Goal: Task Accomplishment & Management: Use online tool/utility

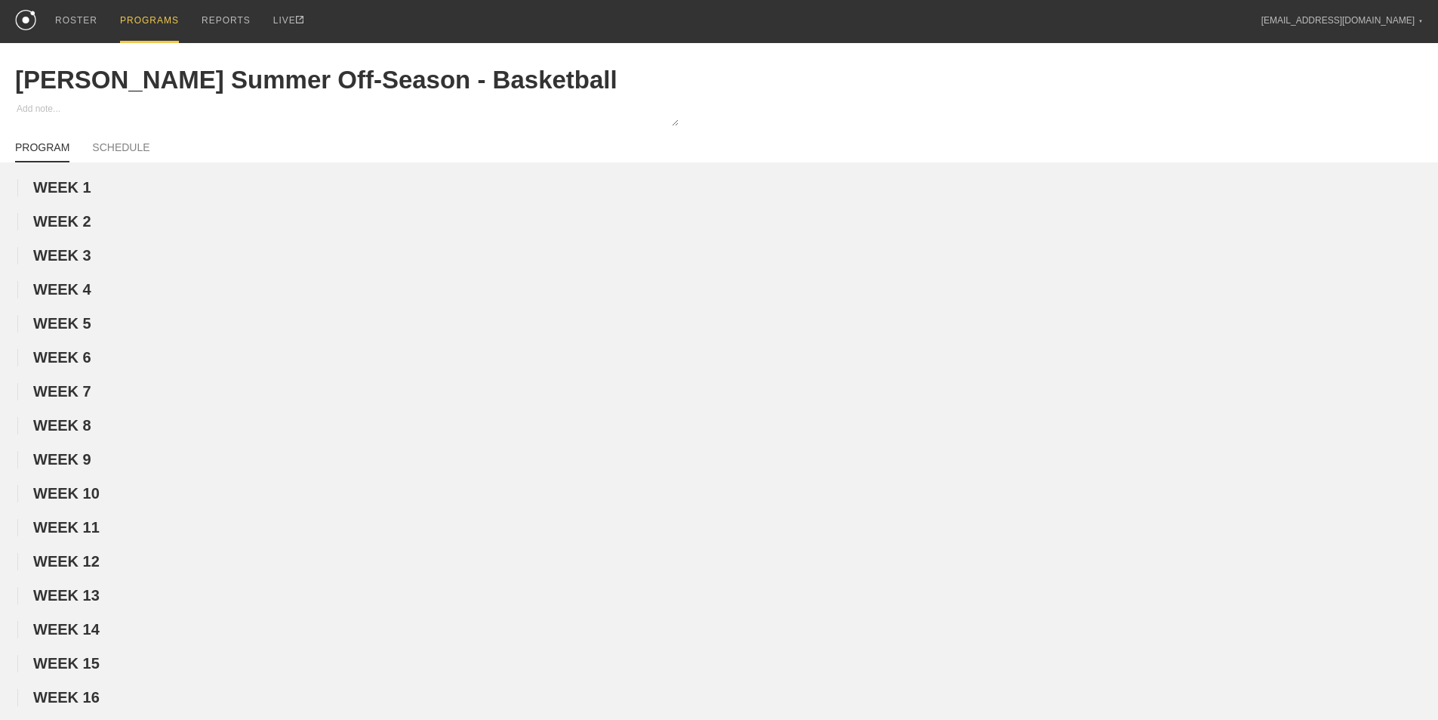
click at [134, 17] on div "PROGRAMS" at bounding box center [149, 21] width 59 height 43
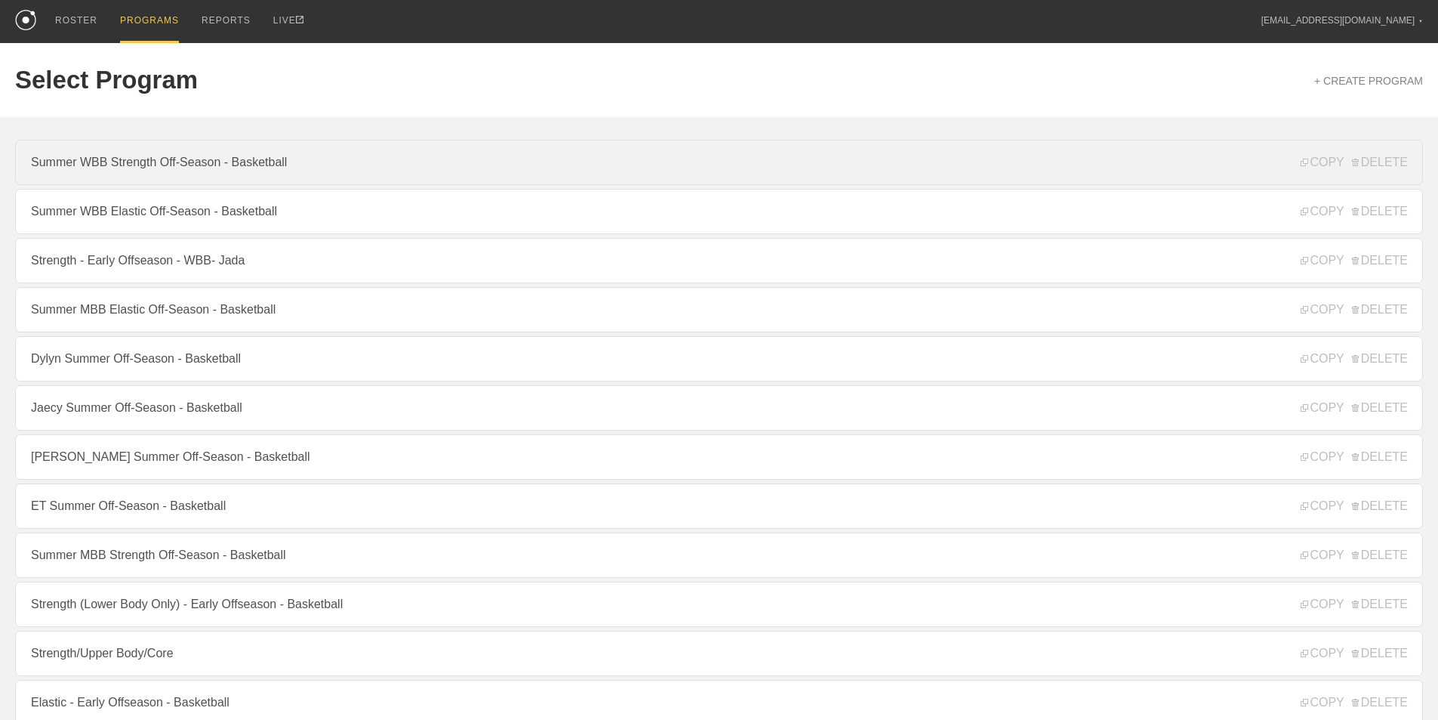
click at [156, 169] on link "Summer WBB Strength Off-Season - Basketball" at bounding box center [719, 162] width 1408 height 45
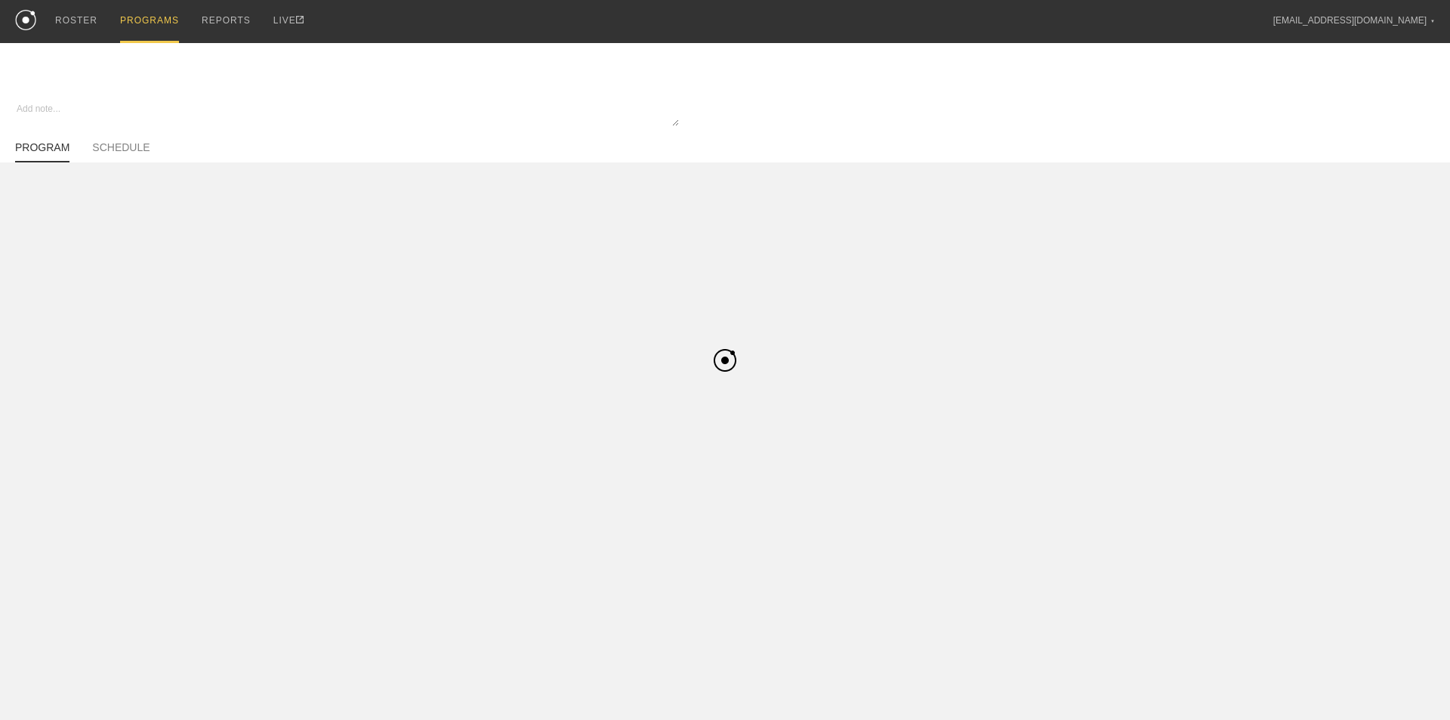
type textarea "x"
type input "Summer WBB Strength Off-Season - Basketball"
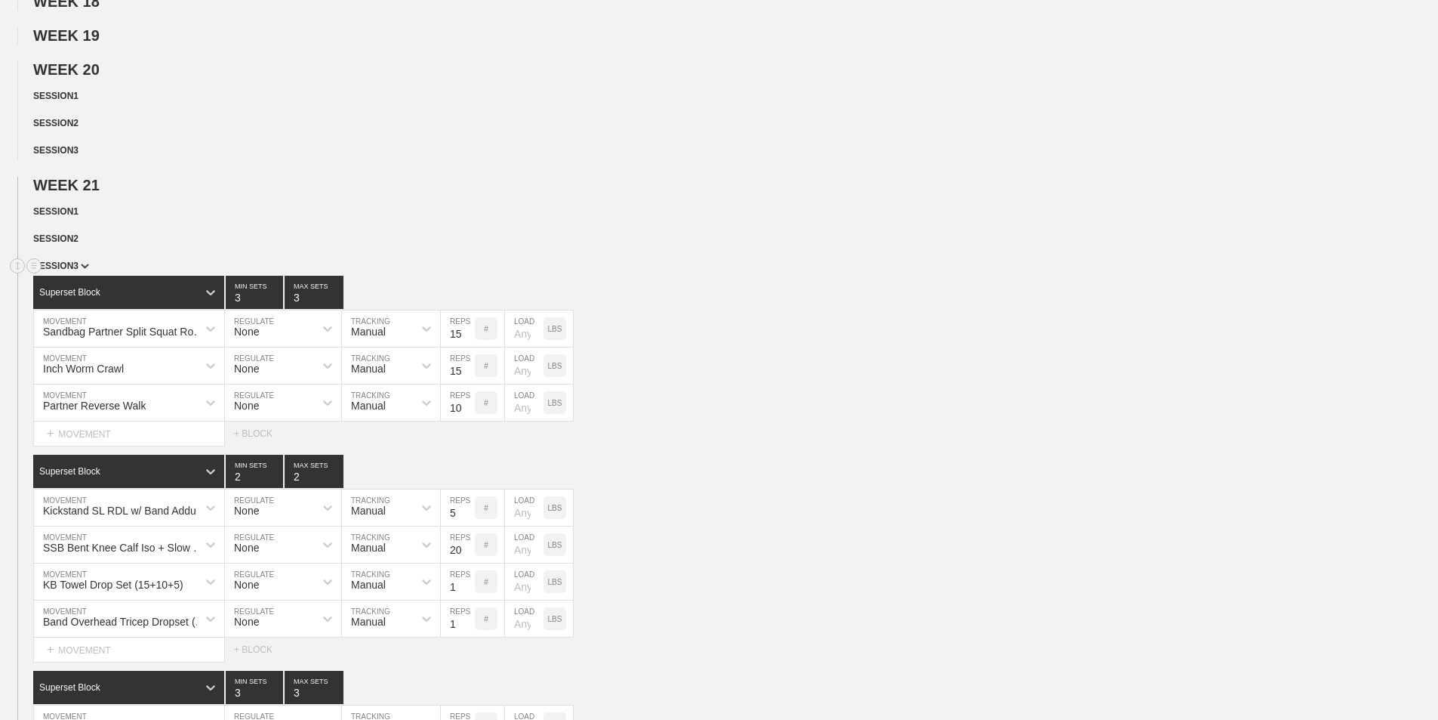
scroll to position [831, 0]
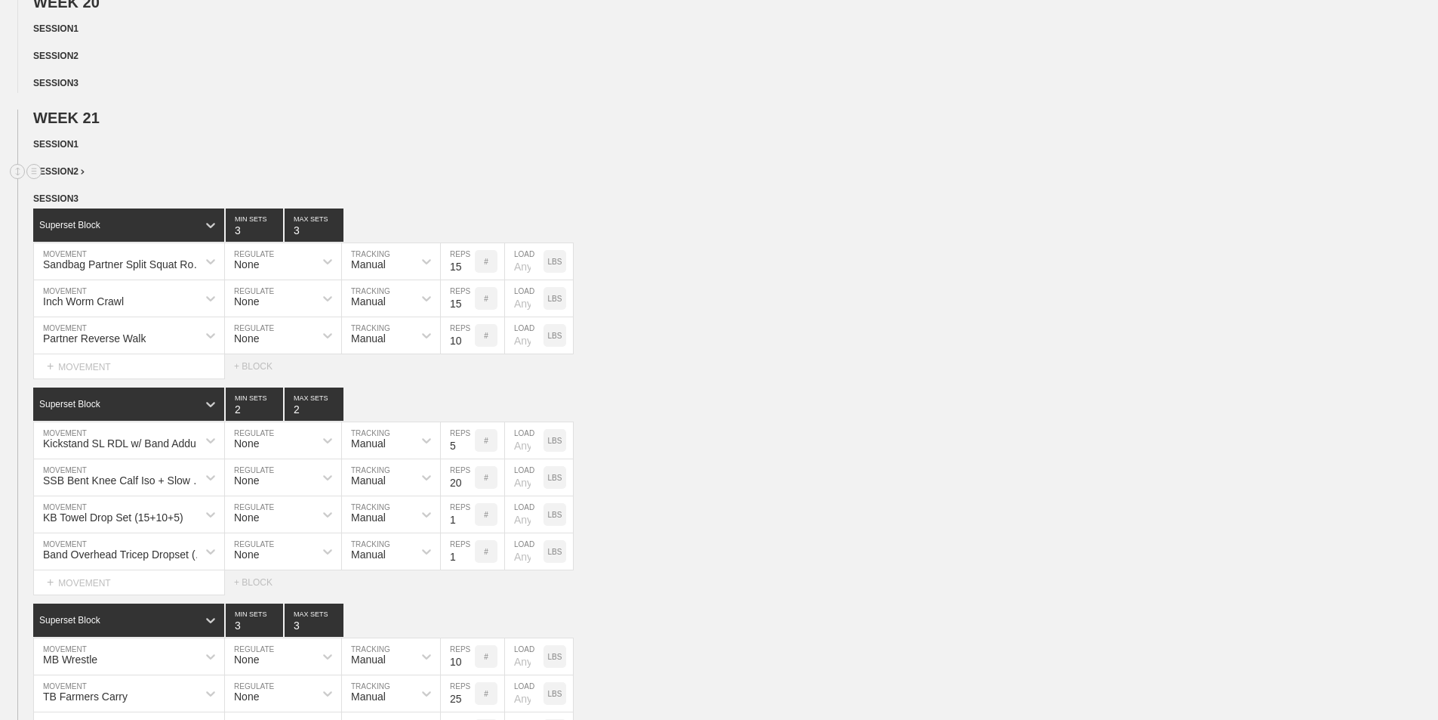
click at [66, 177] on span "SESSION 2" at bounding box center [58, 171] width 51 height 11
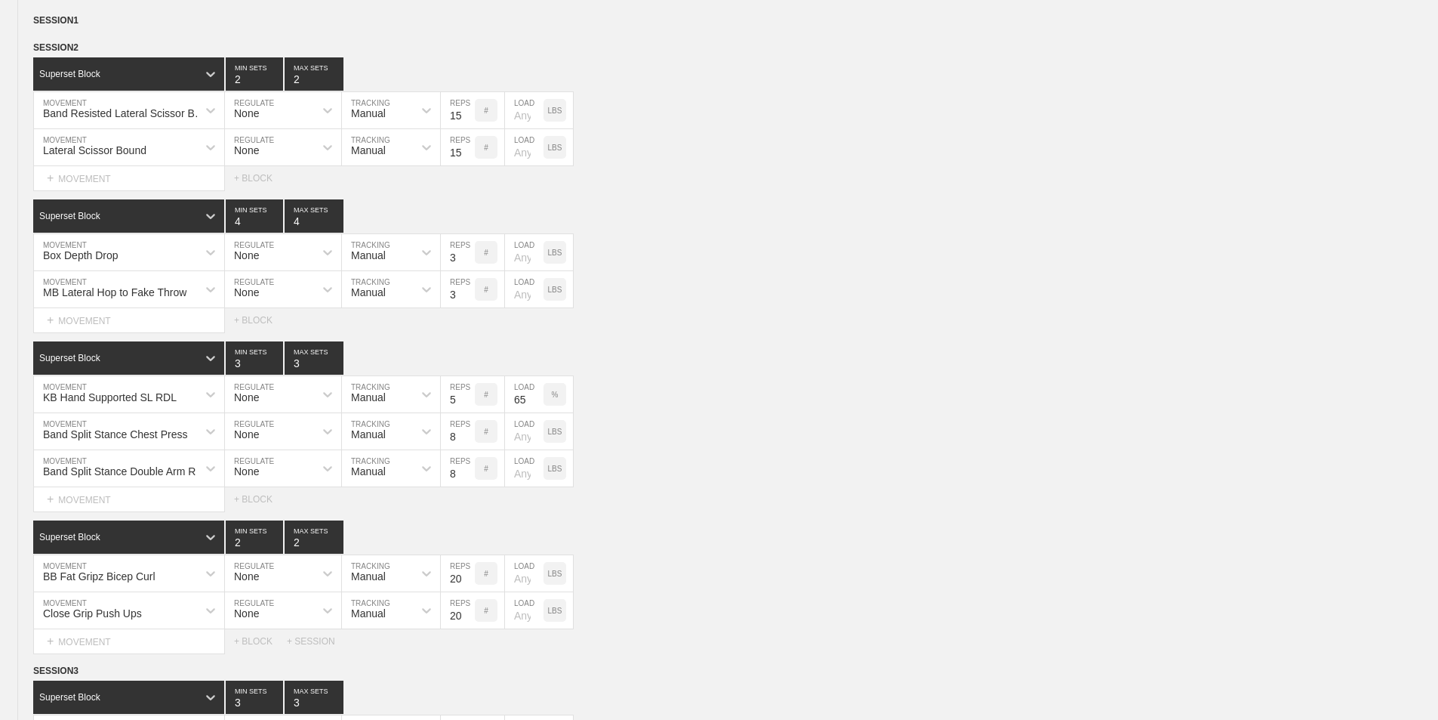
scroll to position [982, 0]
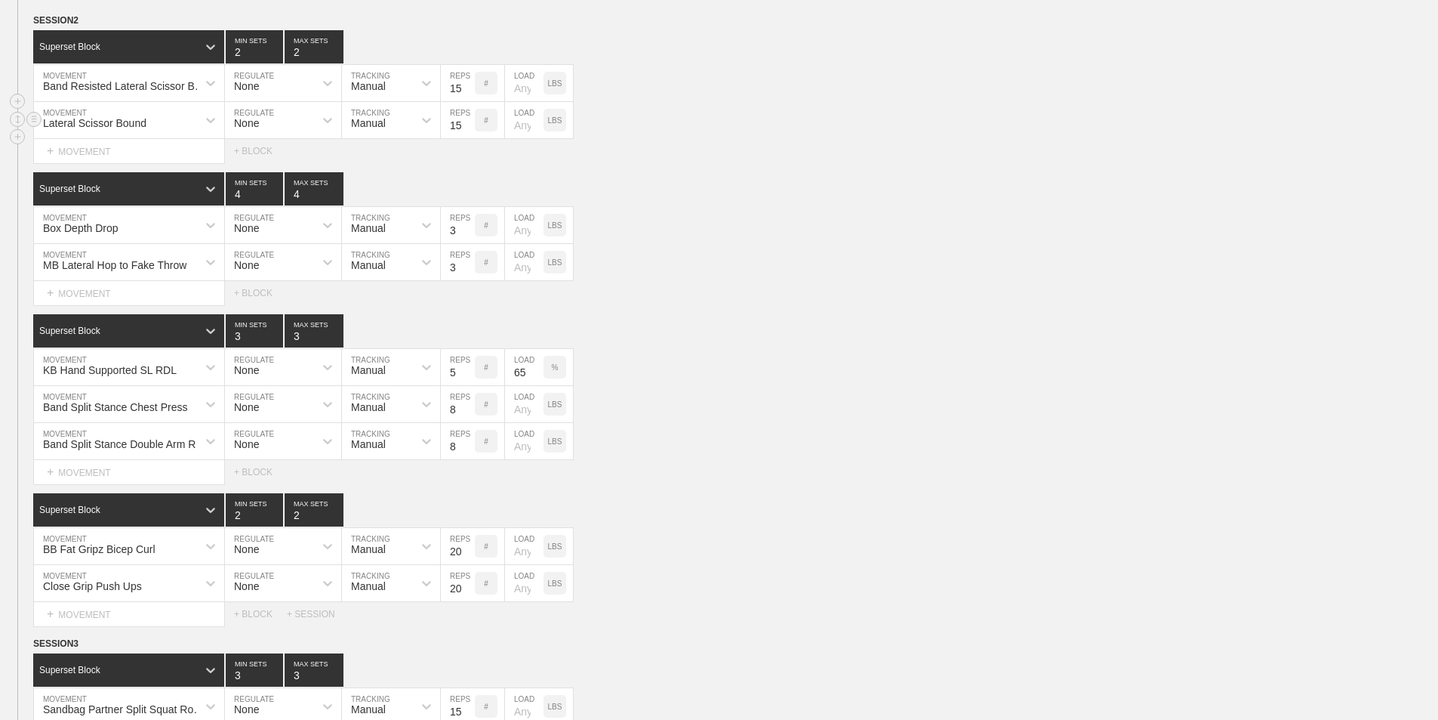
click at [1371, 114] on div "Lateral Scissor Bound MOVEMENT None REGULATE Manual TRACKING 15 REPS # LOAD LBS" at bounding box center [719, 120] width 1438 height 37
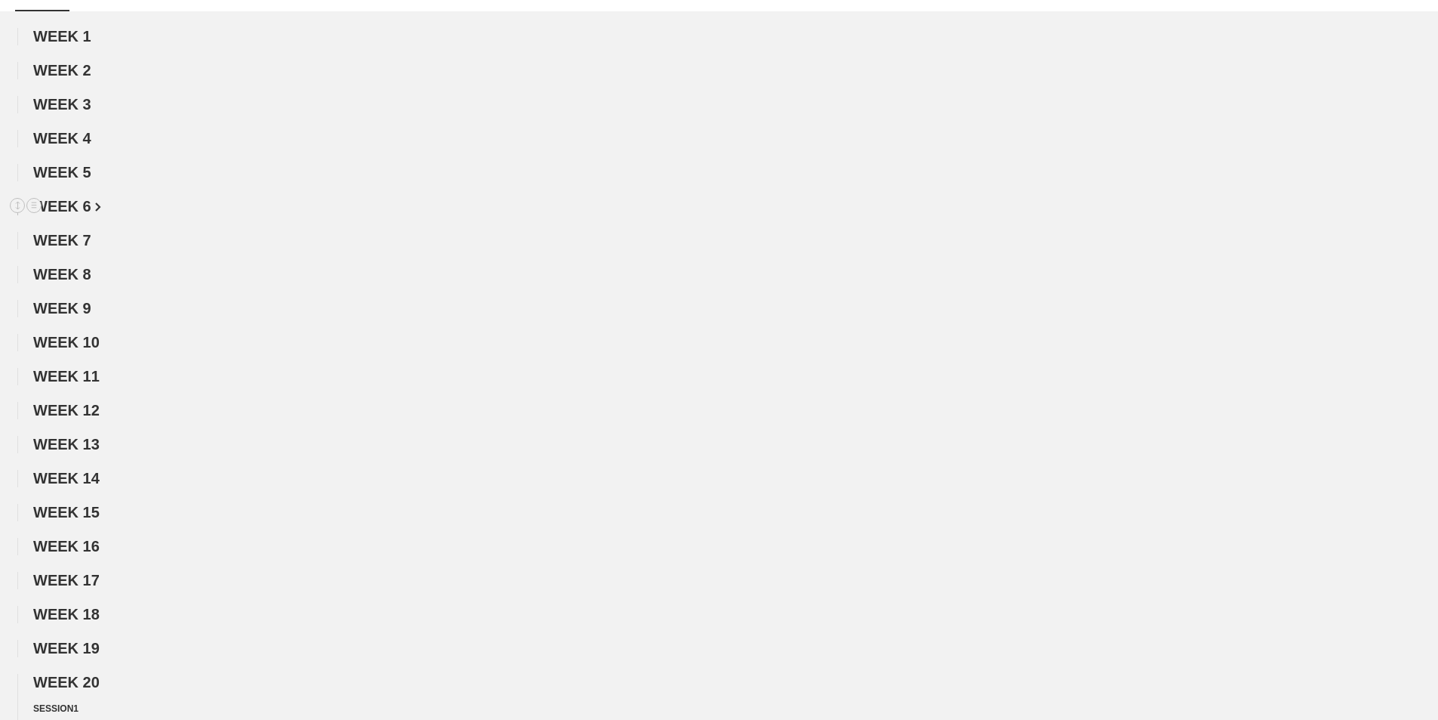
scroll to position [0, 0]
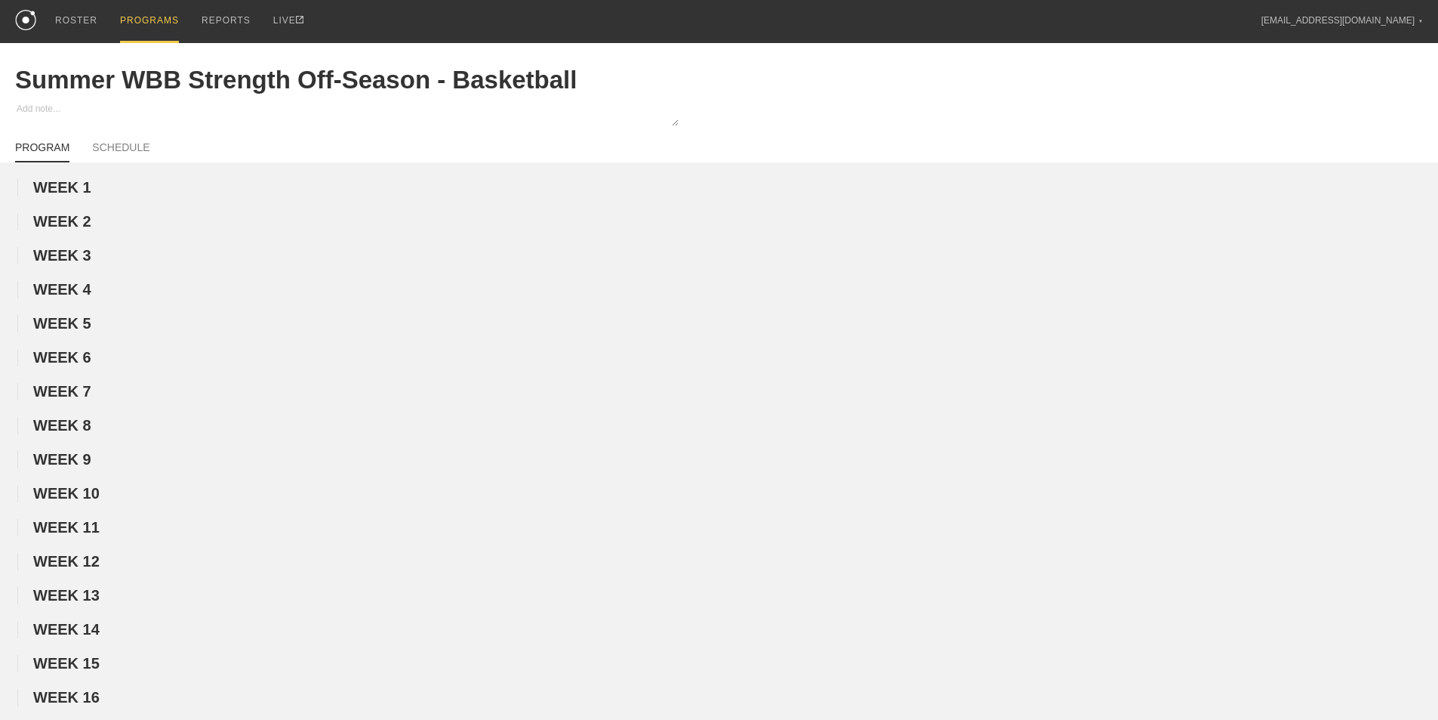
click at [154, 14] on div "PROGRAMS" at bounding box center [149, 21] width 59 height 43
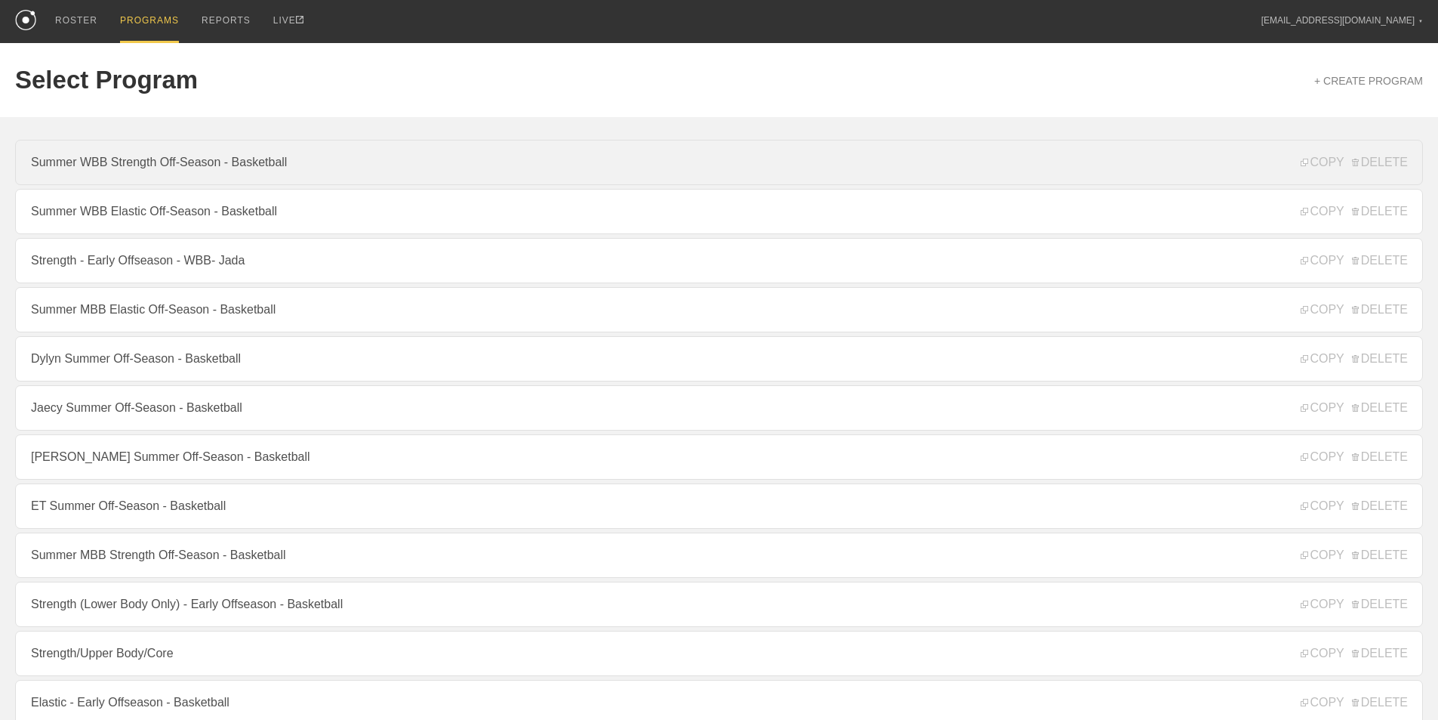
click at [132, 171] on link "Summer WBB Strength Off-Season - Basketball" at bounding box center [719, 162] width 1408 height 45
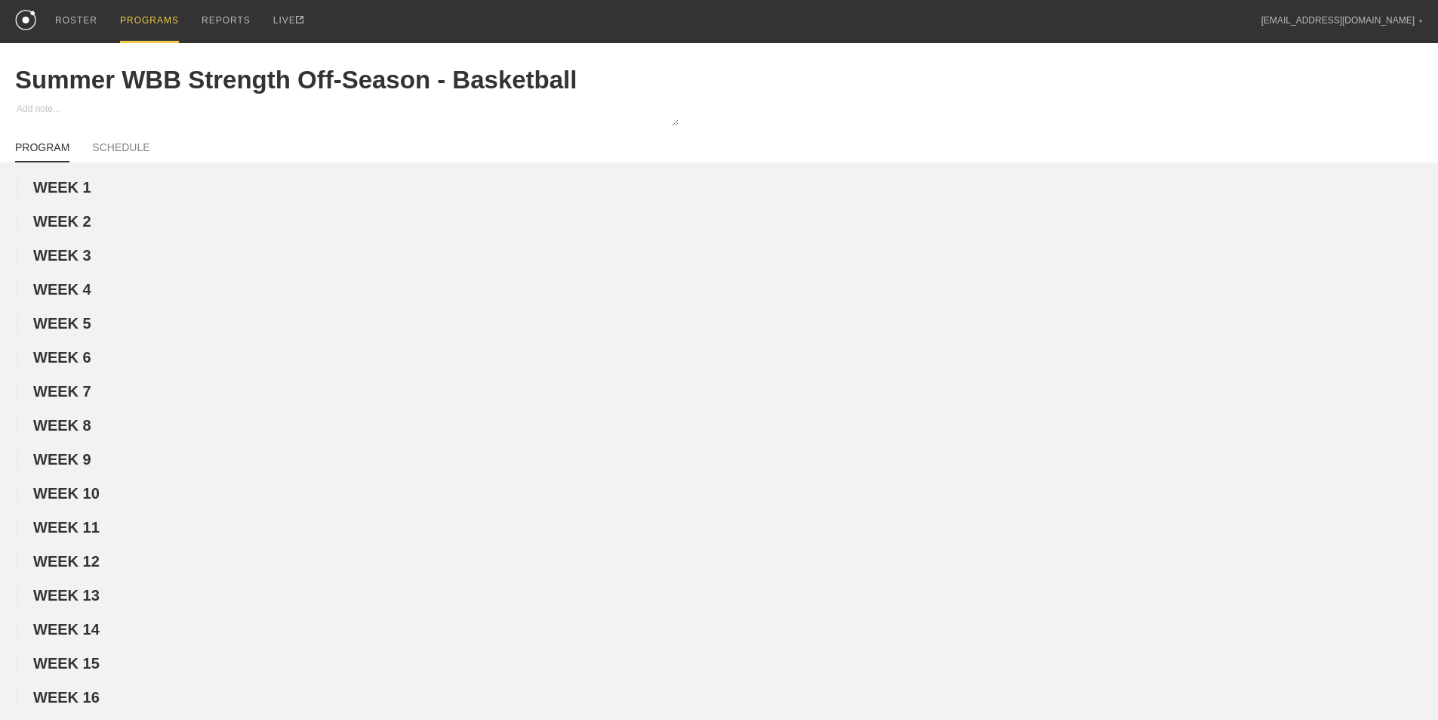
click at [167, 23] on div "PROGRAMS" at bounding box center [149, 21] width 59 height 43
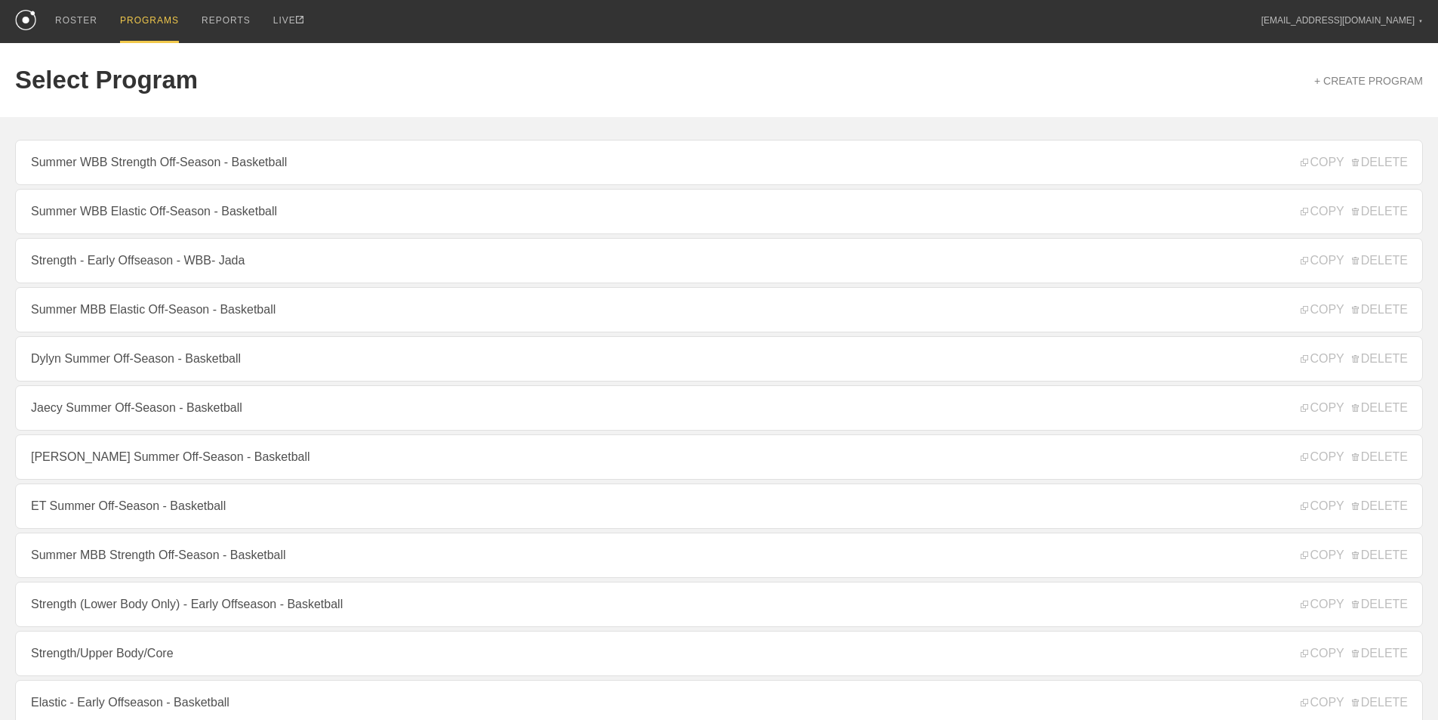
click at [146, 215] on link "Summer WBB Elastic Off-Season - Basketball" at bounding box center [719, 211] width 1408 height 45
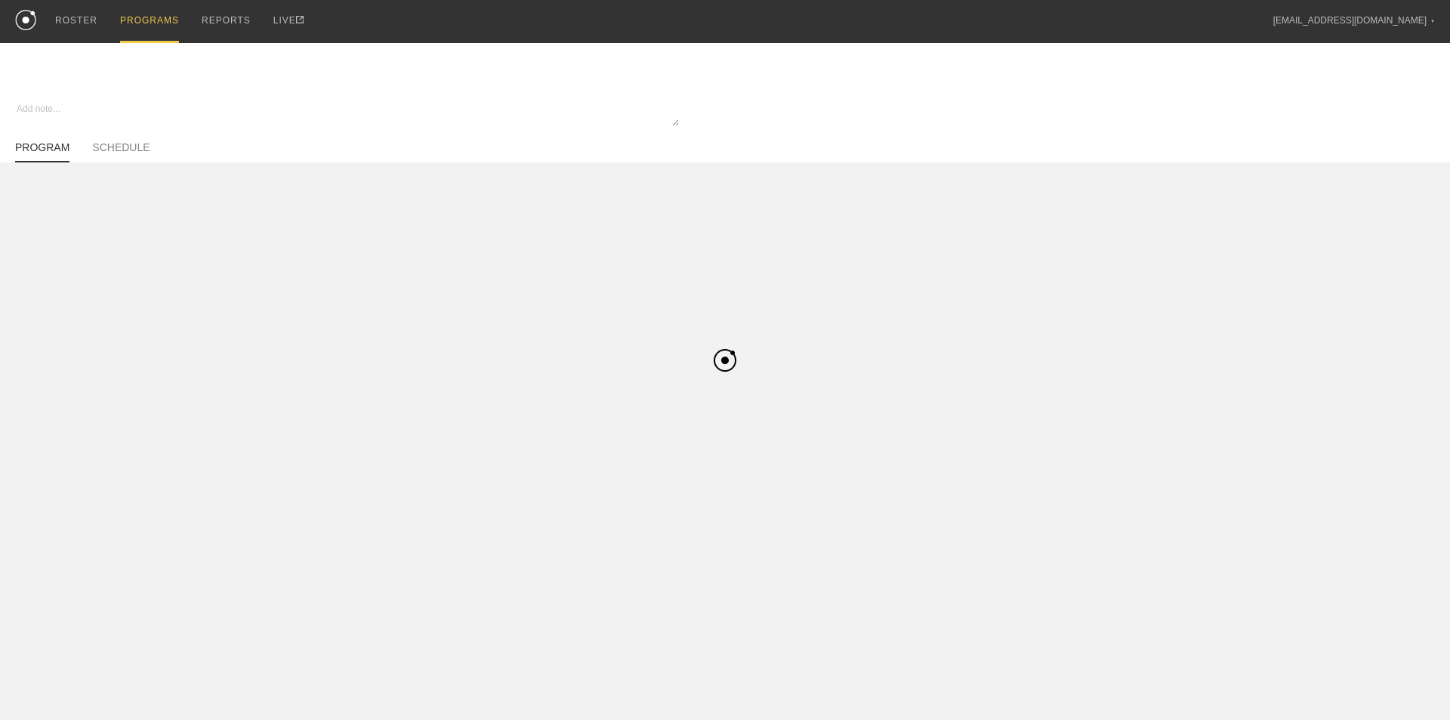
type textarea "x"
type input "Summer WBB Elastic Off-Season - Basketball"
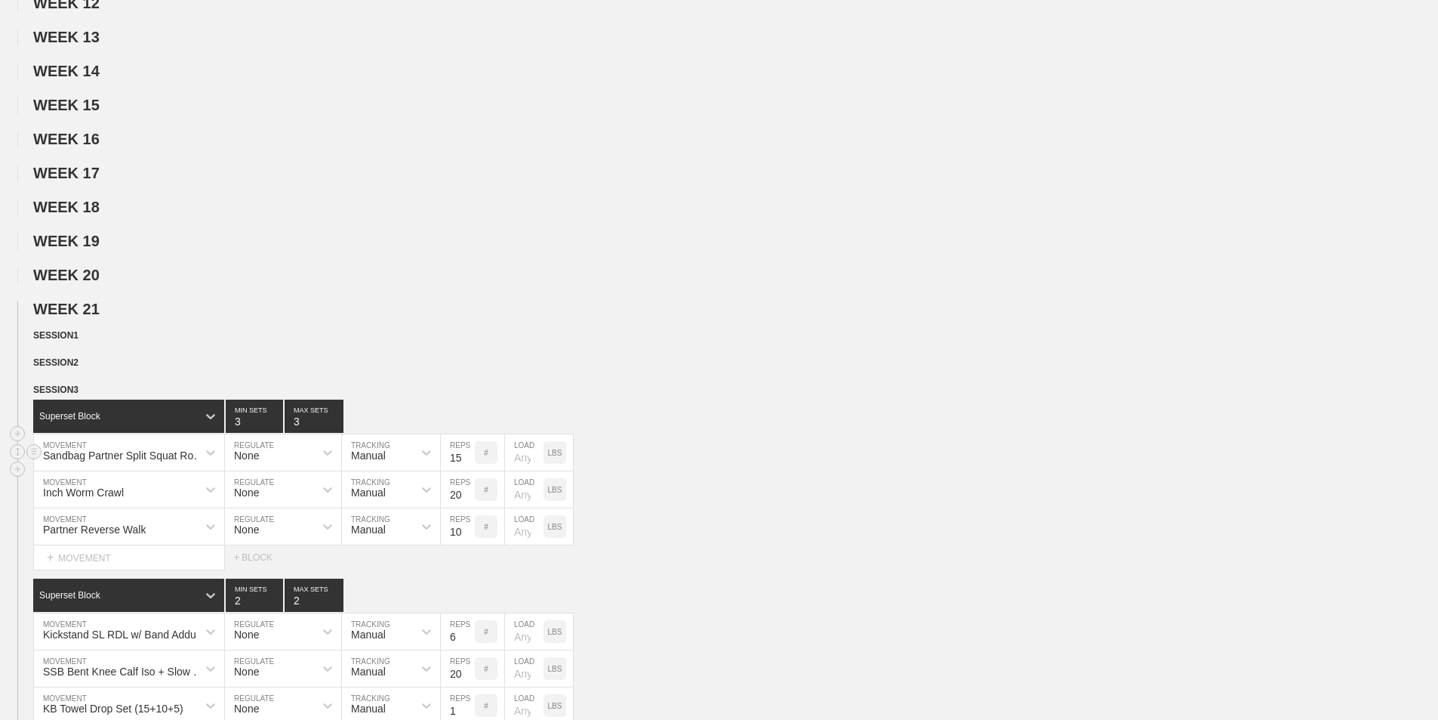
scroll to position [680, 0]
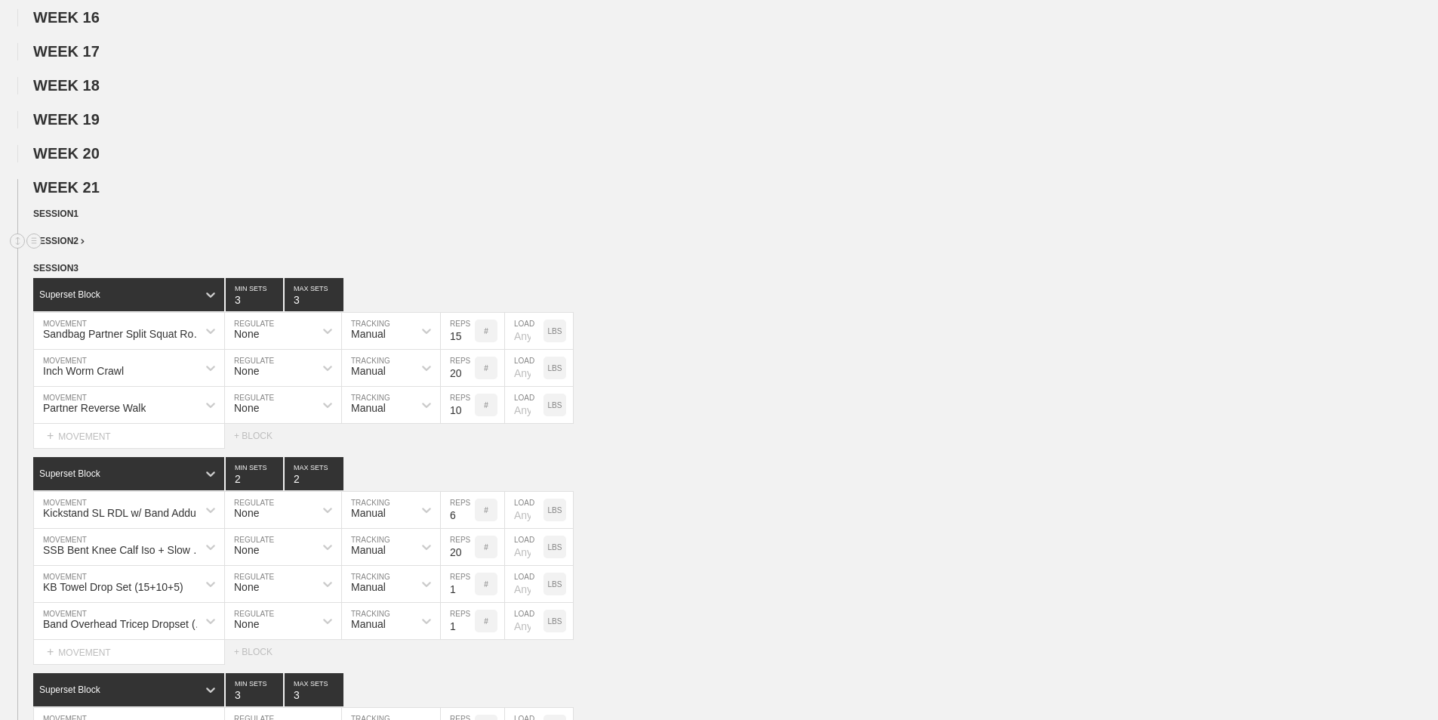
click at [73, 246] on span "SESSION 2" at bounding box center [58, 241] width 51 height 11
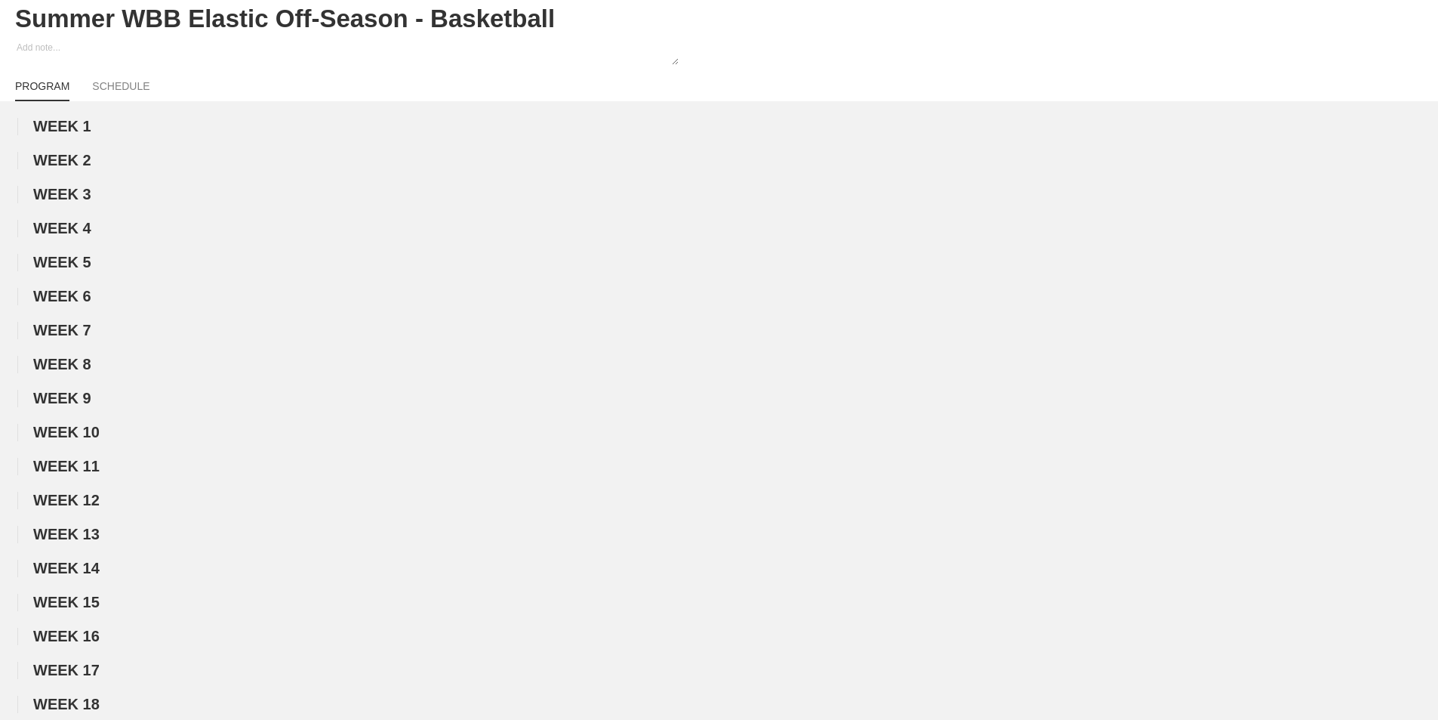
scroll to position [0, 0]
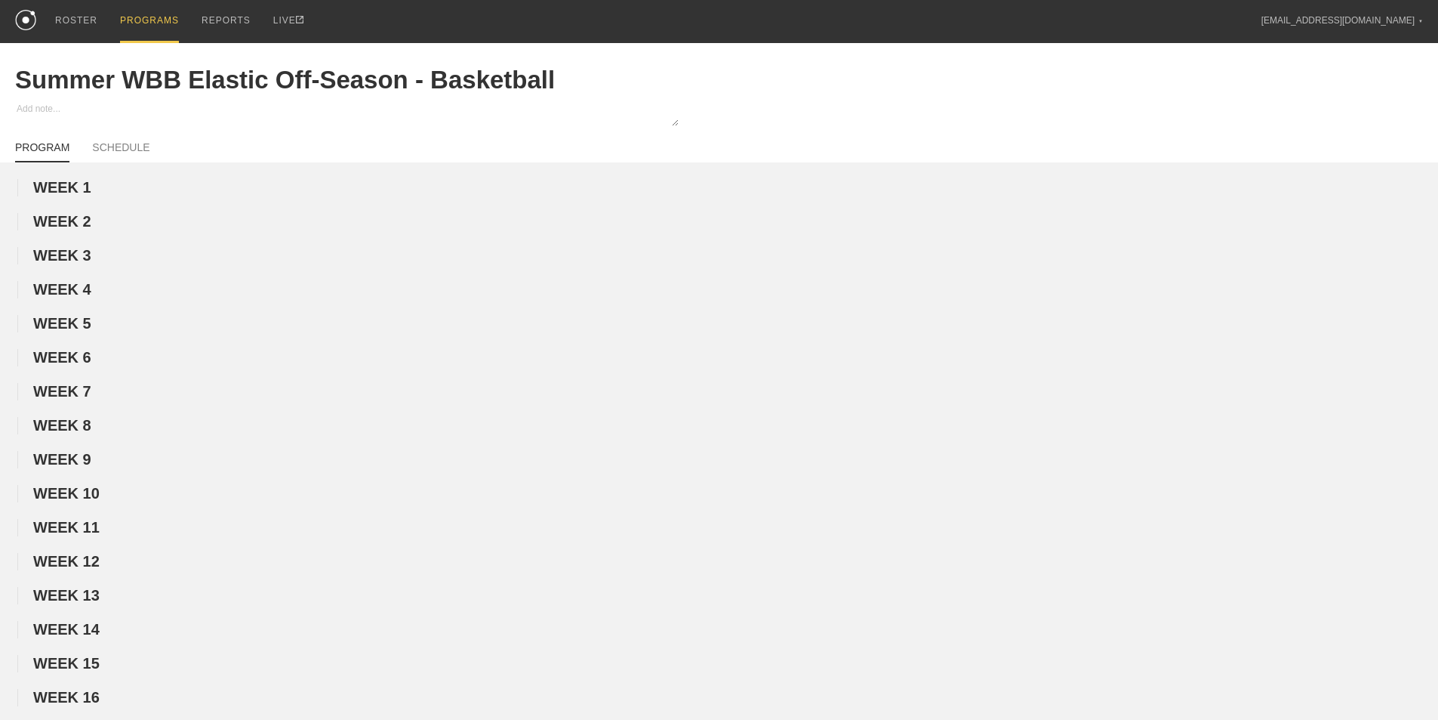
click at [147, 15] on div "PROGRAMS" at bounding box center [149, 21] width 59 height 43
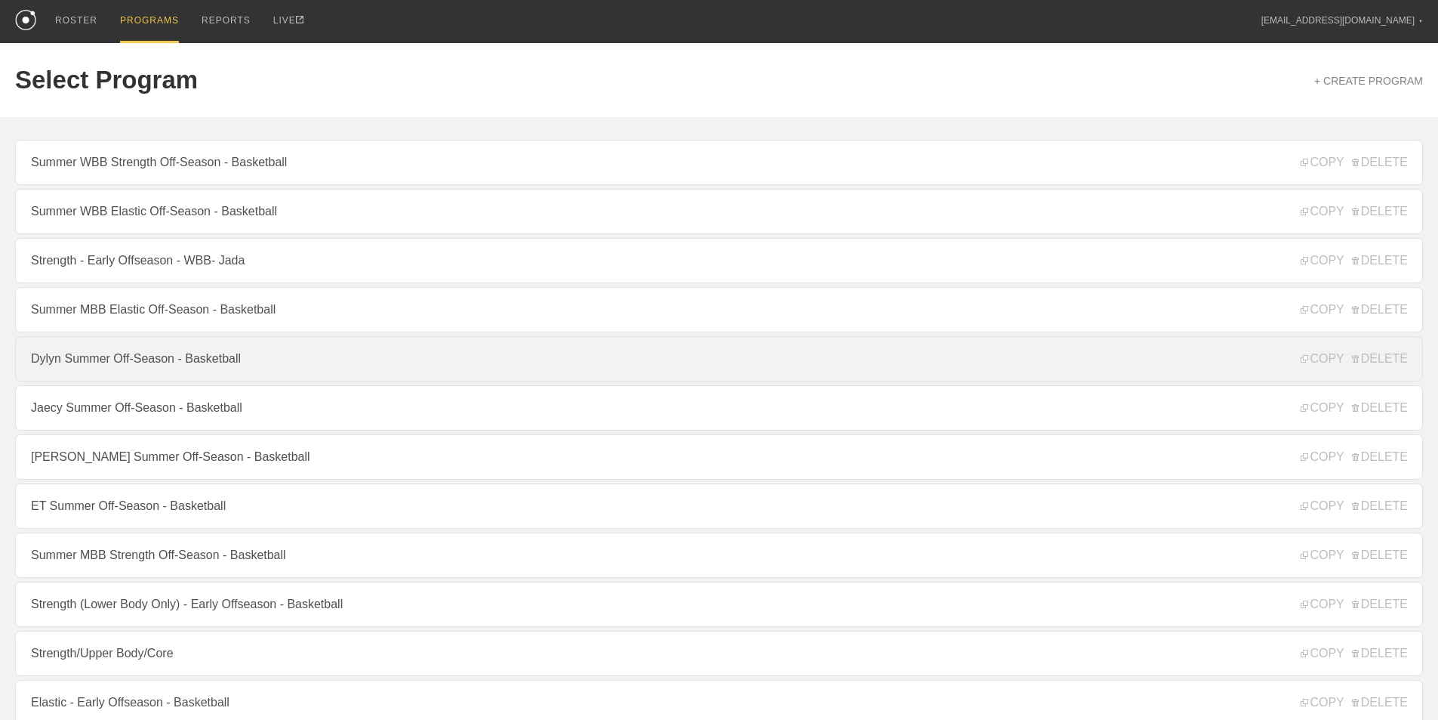
drag, startPoint x: 110, startPoint y: 363, endPoint x: 104, endPoint y: 358, distance: 8.0
click at [110, 361] on link "Dylyn Summer Off-Season - Basketball" at bounding box center [719, 358] width 1408 height 45
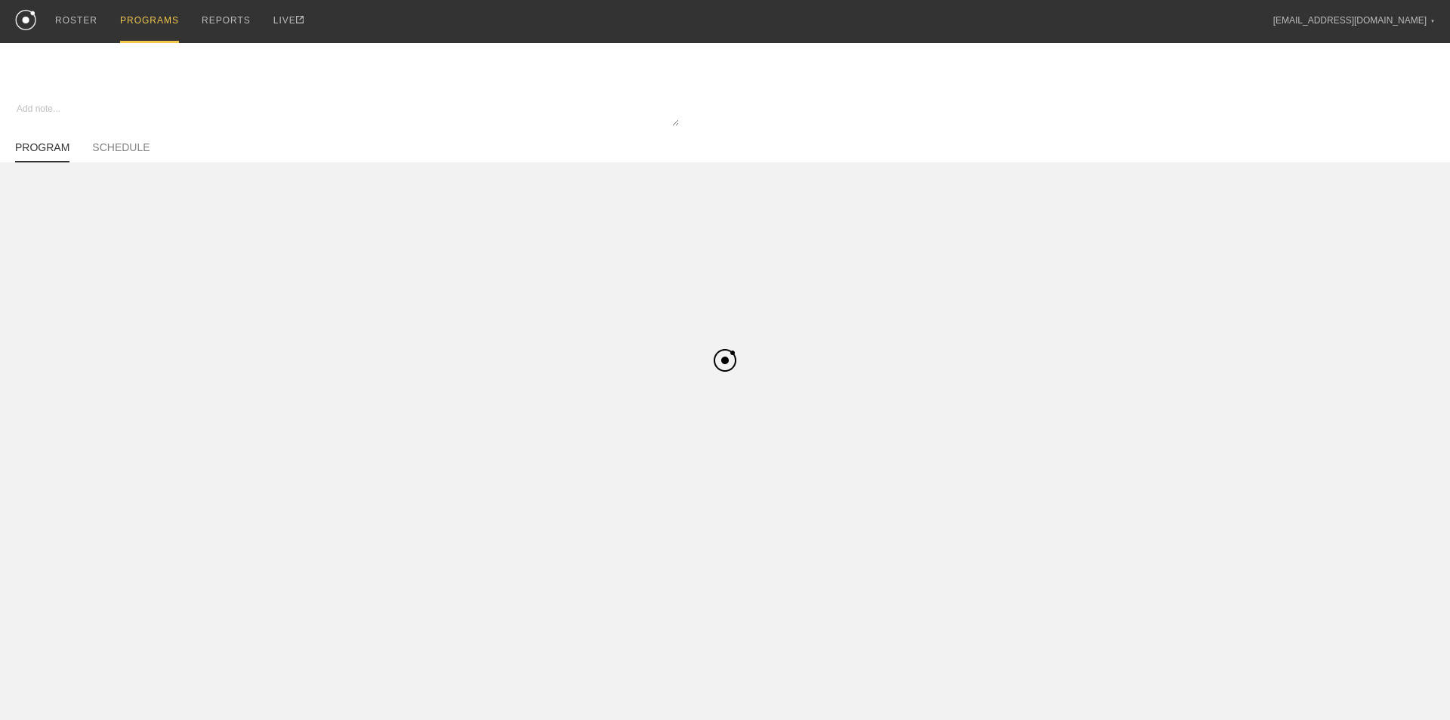
type textarea "x"
type input "Dylyn Summer Off-Season - Basketball"
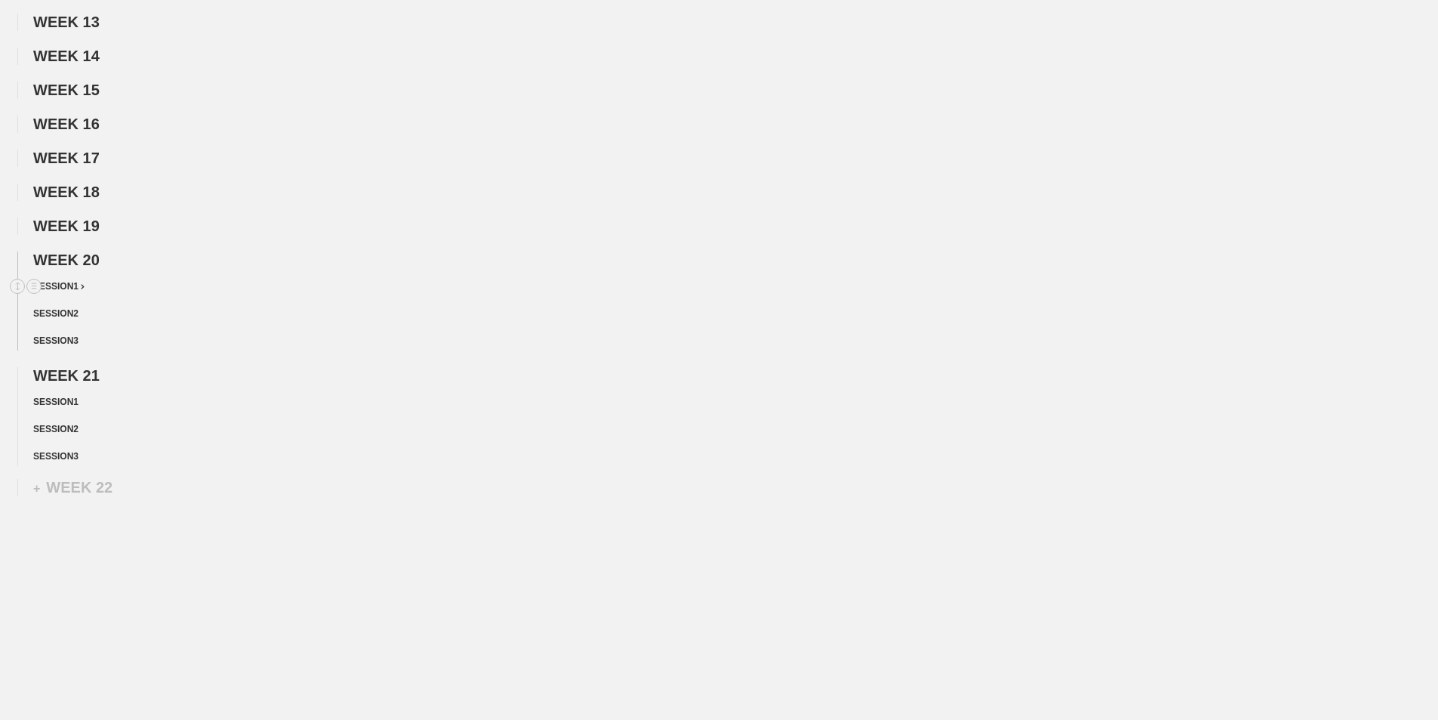
scroll to position [776, 0]
click at [72, 430] on span "SESSION 2" at bounding box center [58, 426] width 51 height 11
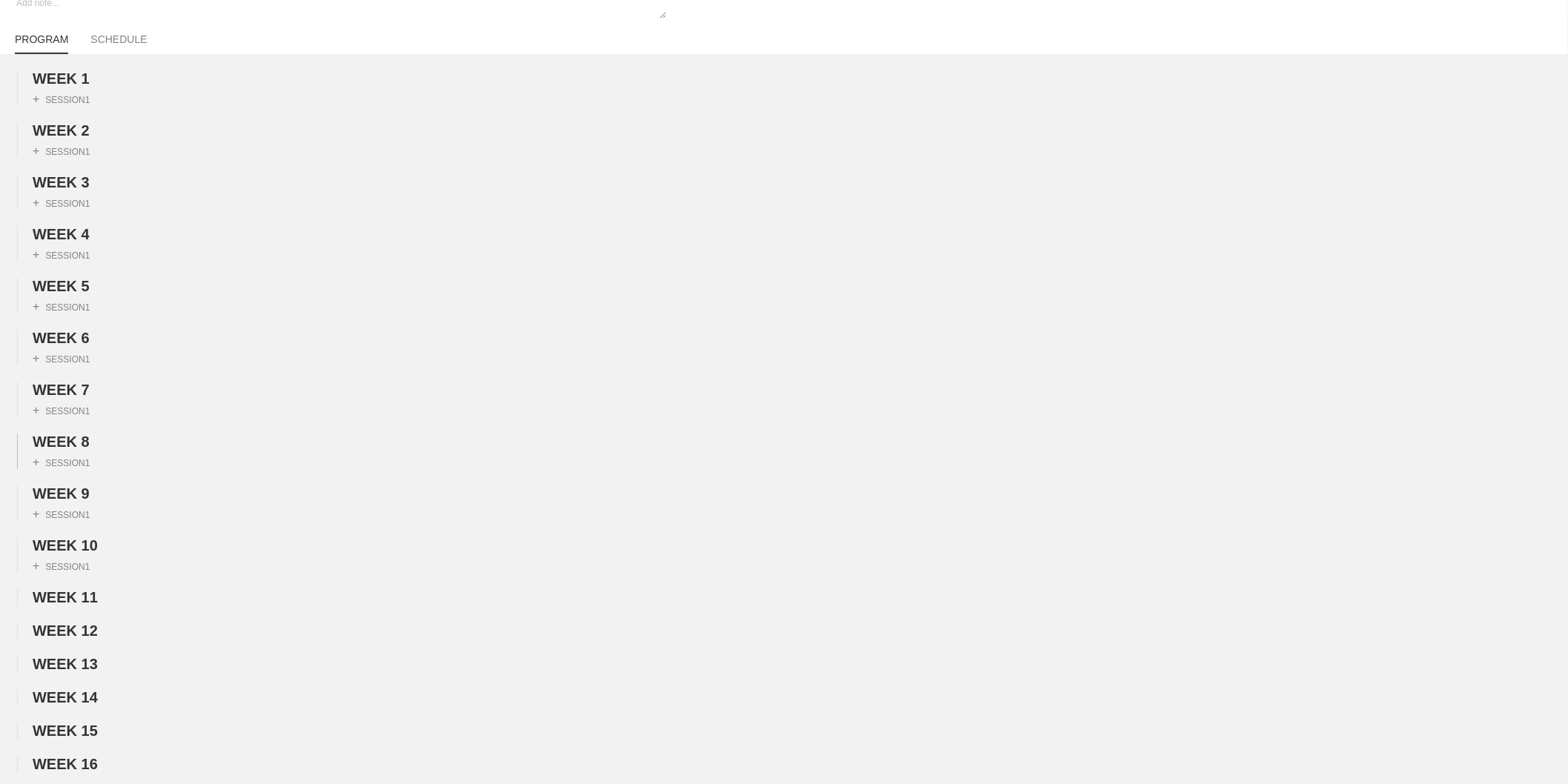
scroll to position [0, 0]
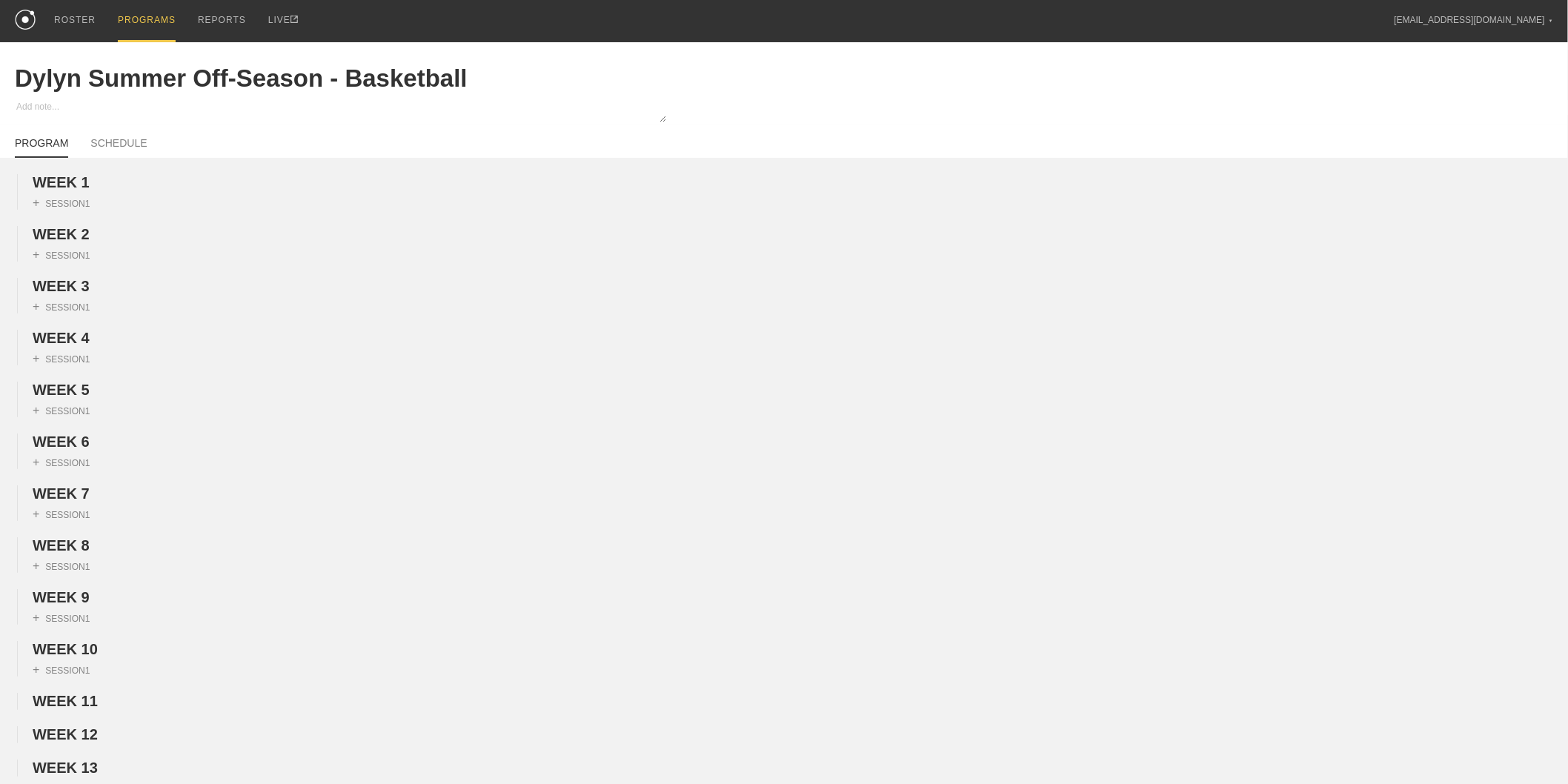
click at [161, 17] on div "PROGRAMS" at bounding box center [146, 21] width 58 height 42
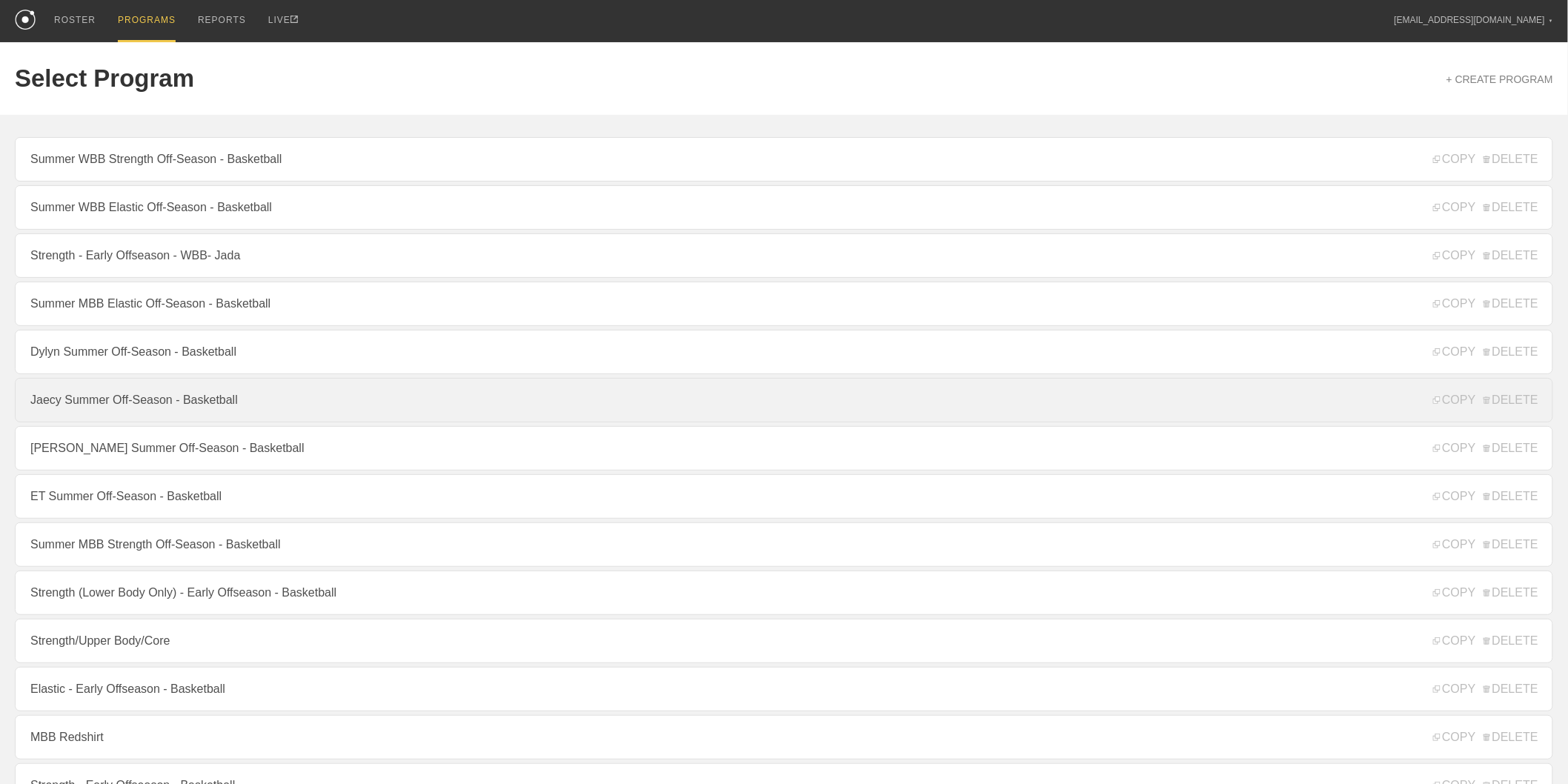
click at [135, 408] on link "Jaecy Summer Off-Season - Basketball" at bounding box center [784, 399] width 1539 height 44
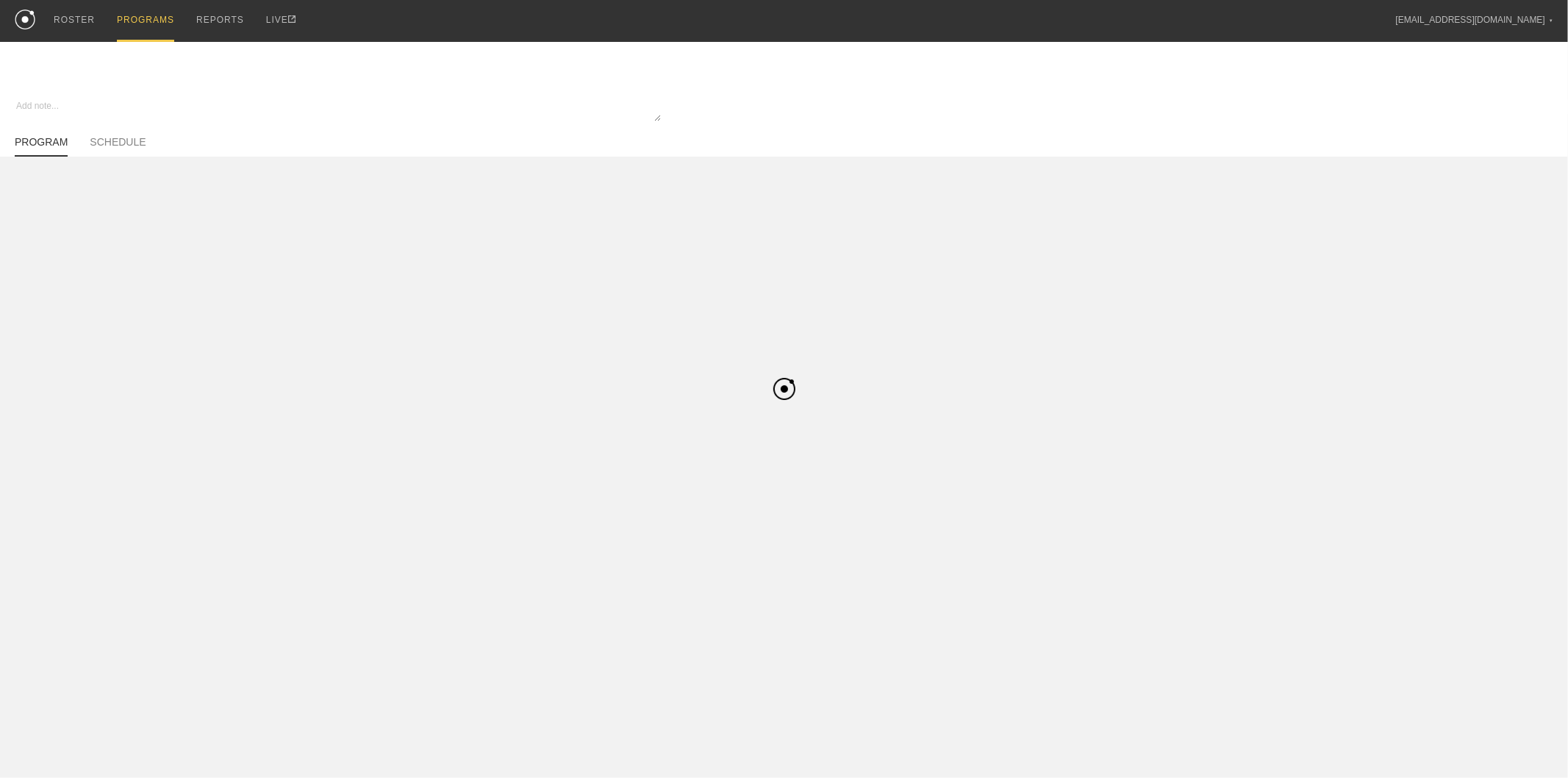
type textarea "x"
type input "Jaecy Summer Off-Season - Basketball"
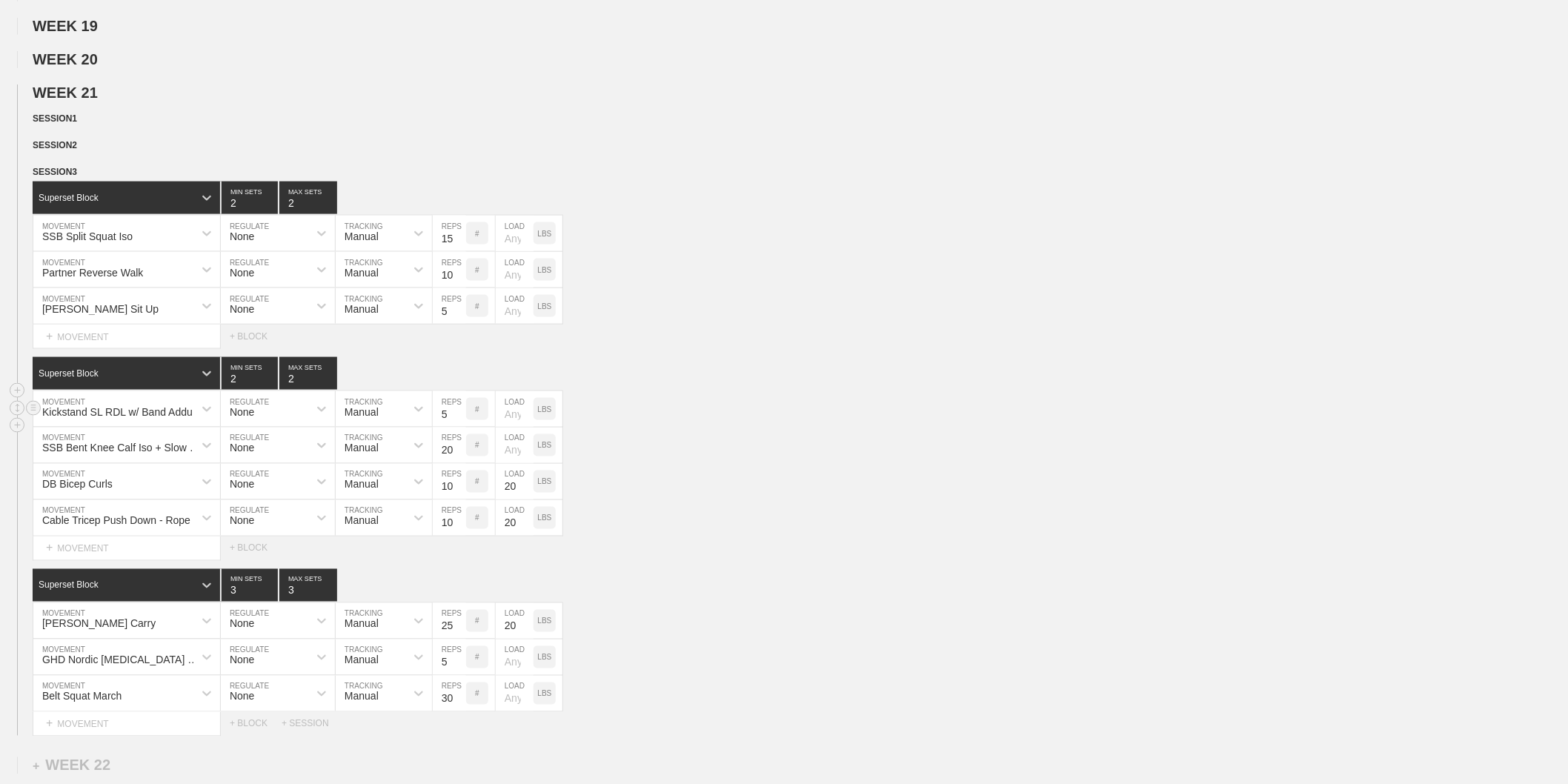
scroll to position [823, 0]
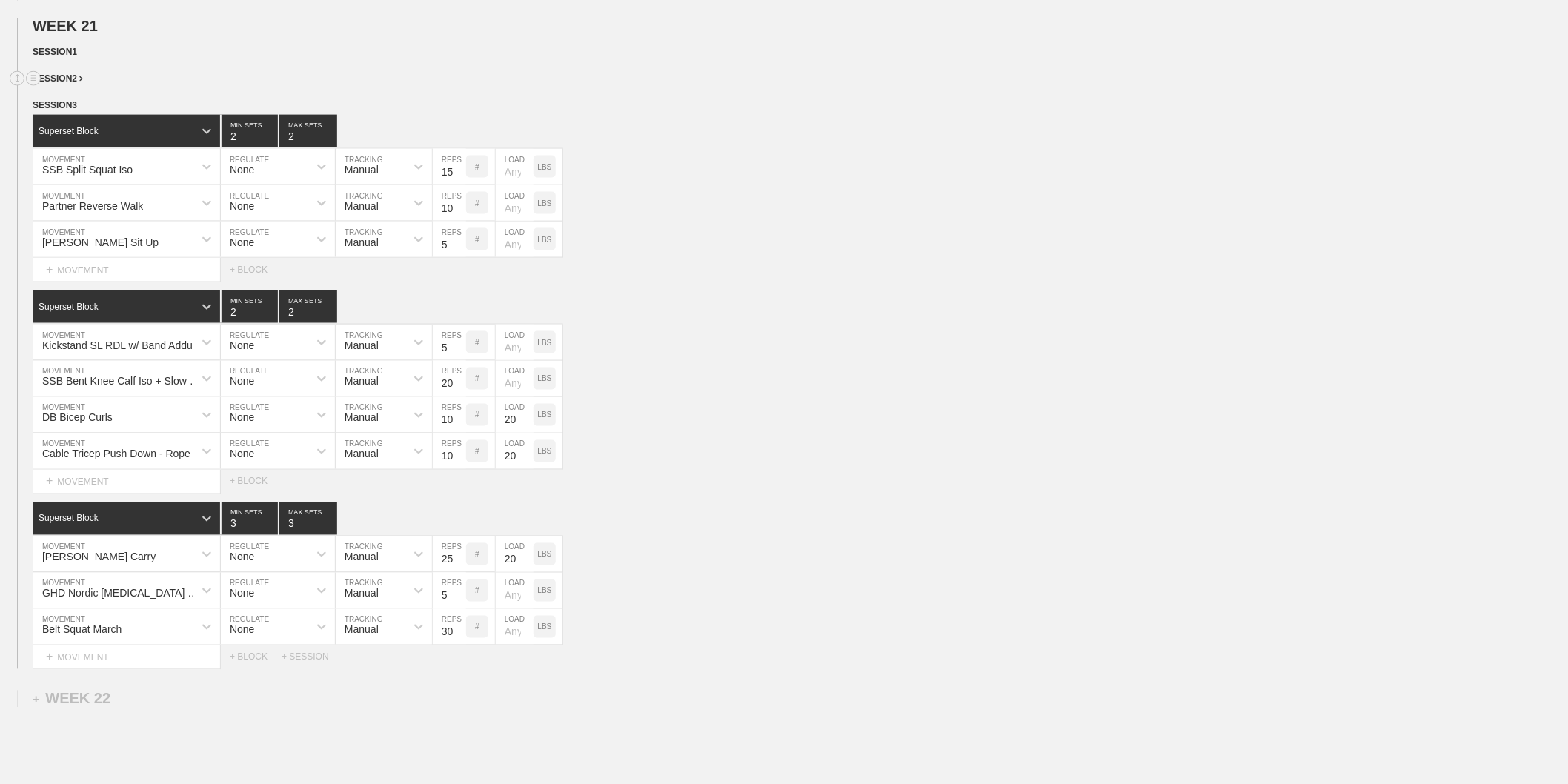
click at [76, 83] on span "SESSION 2" at bounding box center [57, 78] width 50 height 11
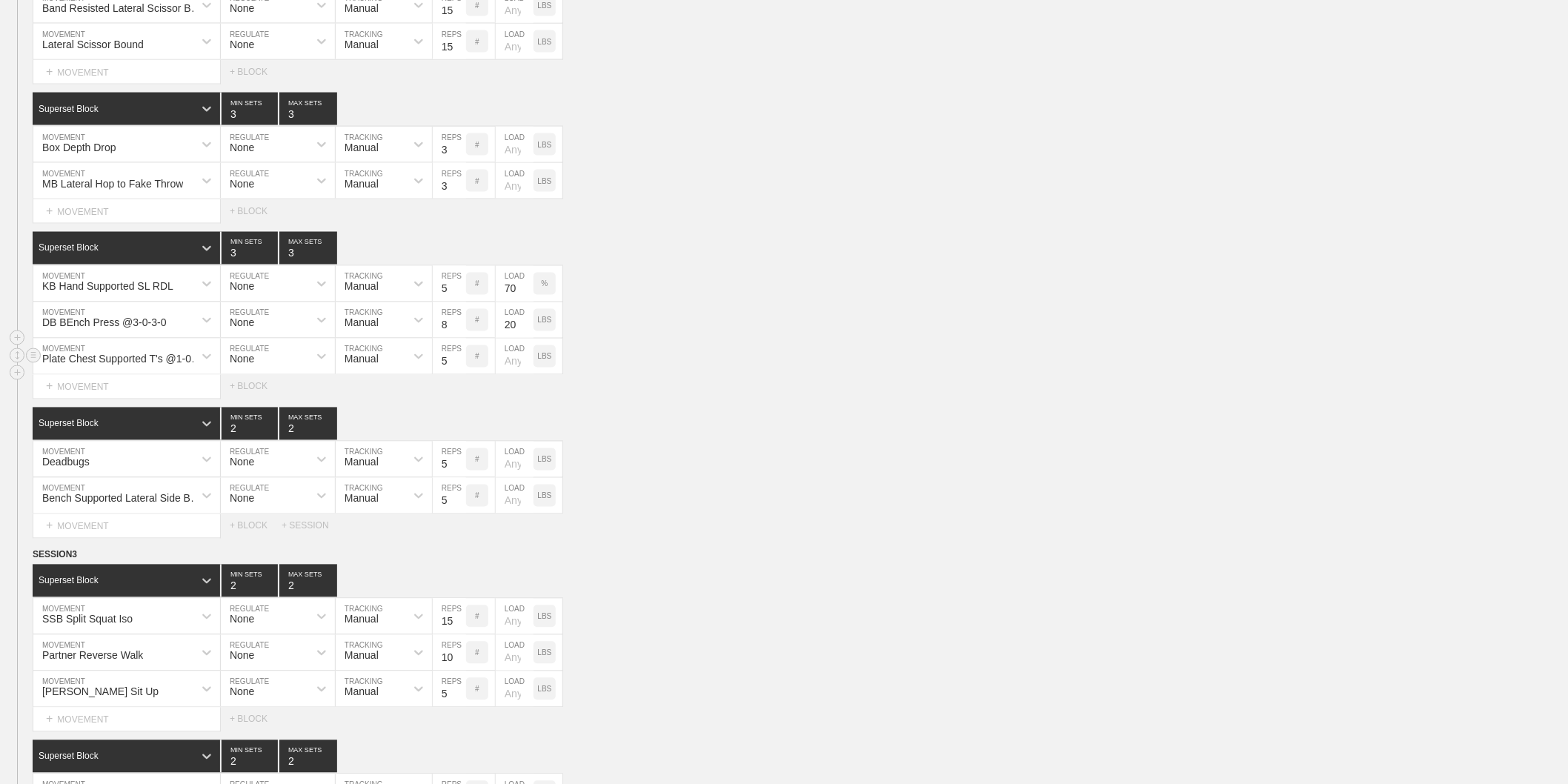
scroll to position [988, 0]
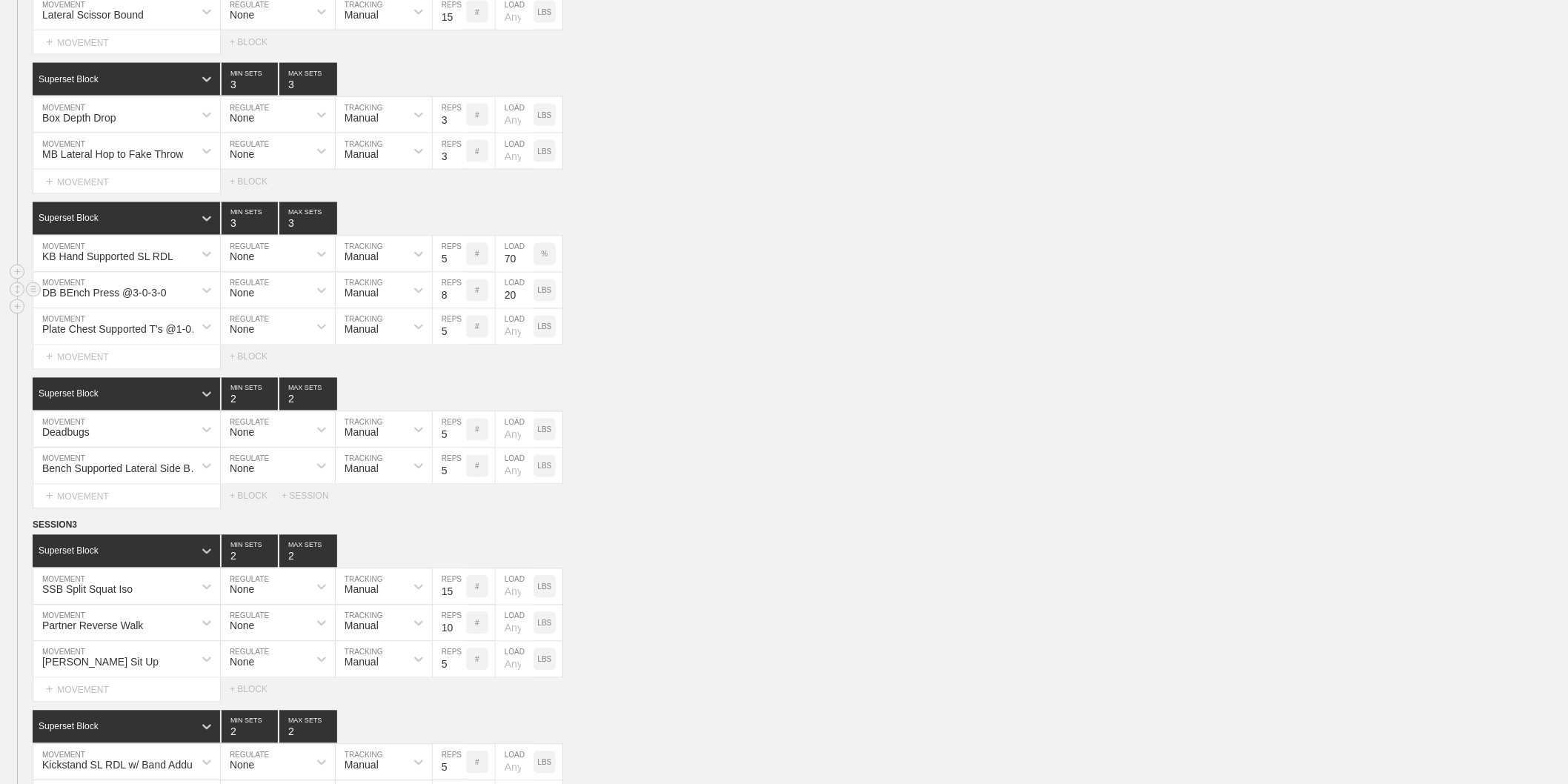
click at [124, 299] on div "DB BEnch Press @3-0-3-0" at bounding box center [104, 293] width 125 height 12
type input "Slider [MEDICAL_DATA] Curl @5-0-1-1"
click at [107, 351] on div "Create "Slider [MEDICAL_DATA] Curl @5-0-1-1"" at bounding box center [127, 342] width 186 height 52
click at [776, 257] on div "KB Hand Supported SL RDL MOVEMENT None REGULATE Manual TRACKING 5 REPS # 70 LOA…" at bounding box center [784, 254] width 1568 height 36
click at [512, 307] on input "20" at bounding box center [514, 290] width 38 height 35
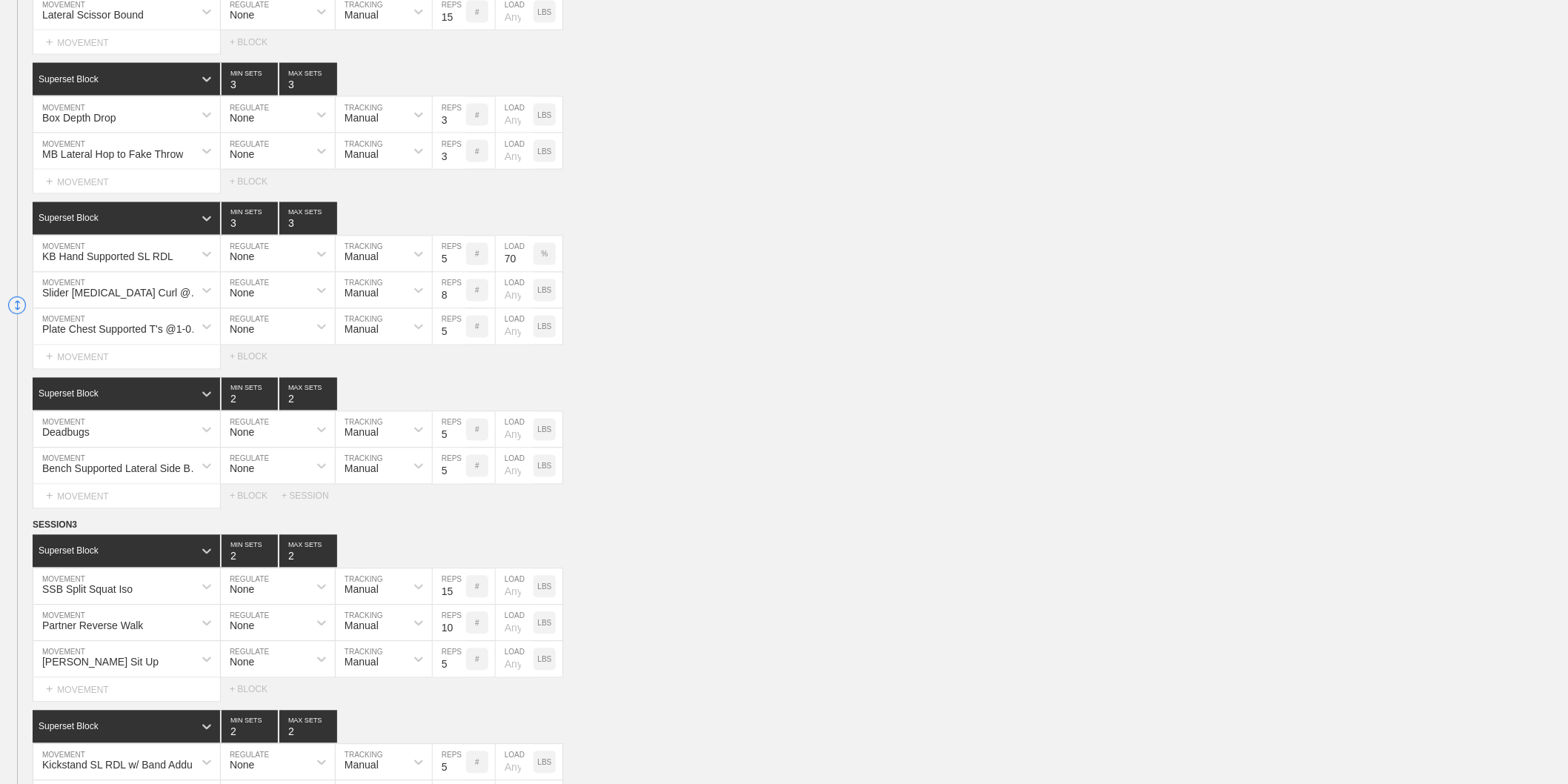
click at [671, 262] on div "KB Hand Supported SL RDL MOVEMENT None REGULATE Manual TRACKING 5 REPS # 70 LOA…" at bounding box center [784, 254] width 1568 height 36
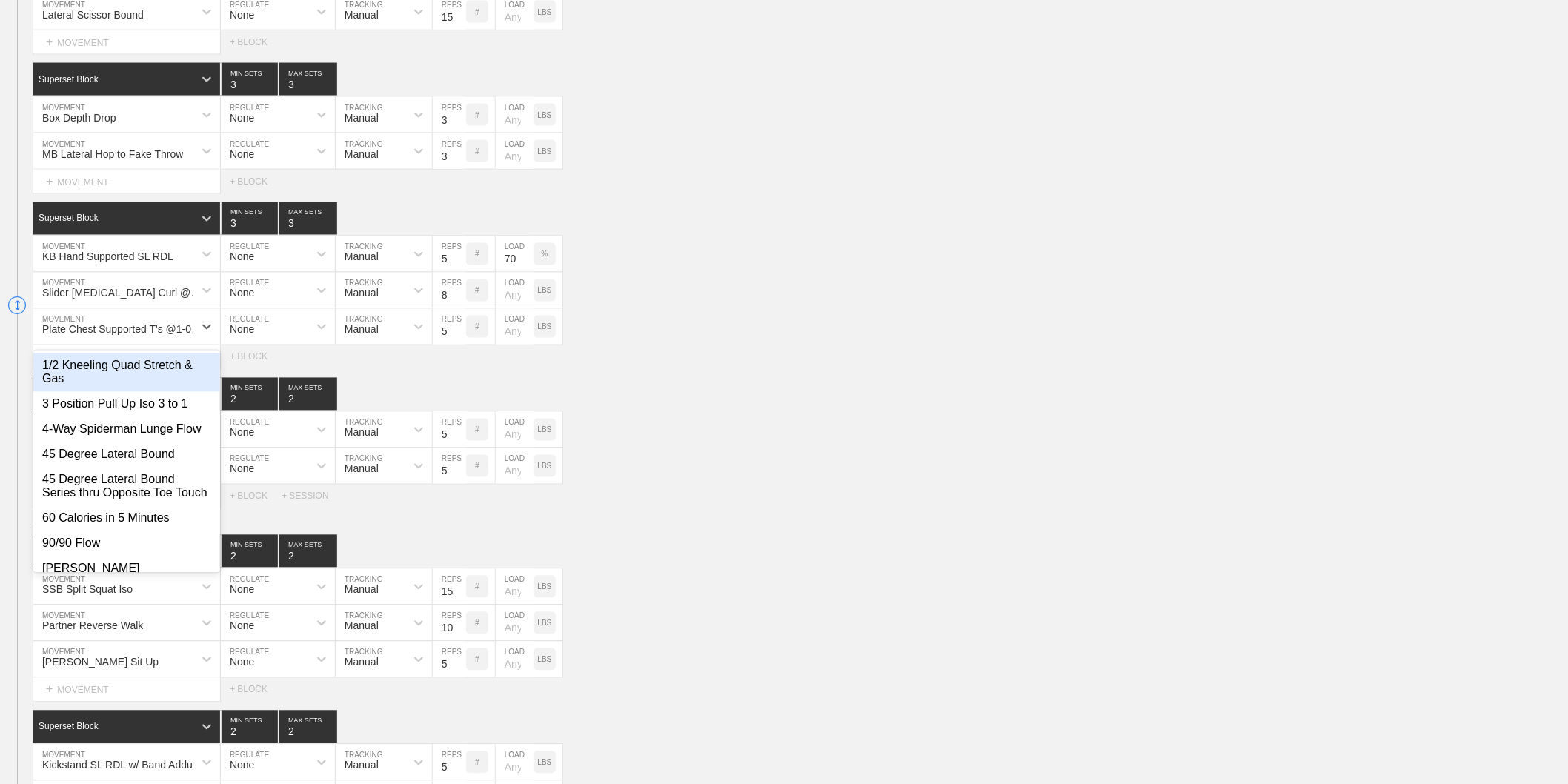
click at [89, 336] on div "Plate Chest Supported T's @1-0-1-5" at bounding box center [123, 330] width 161 height 12
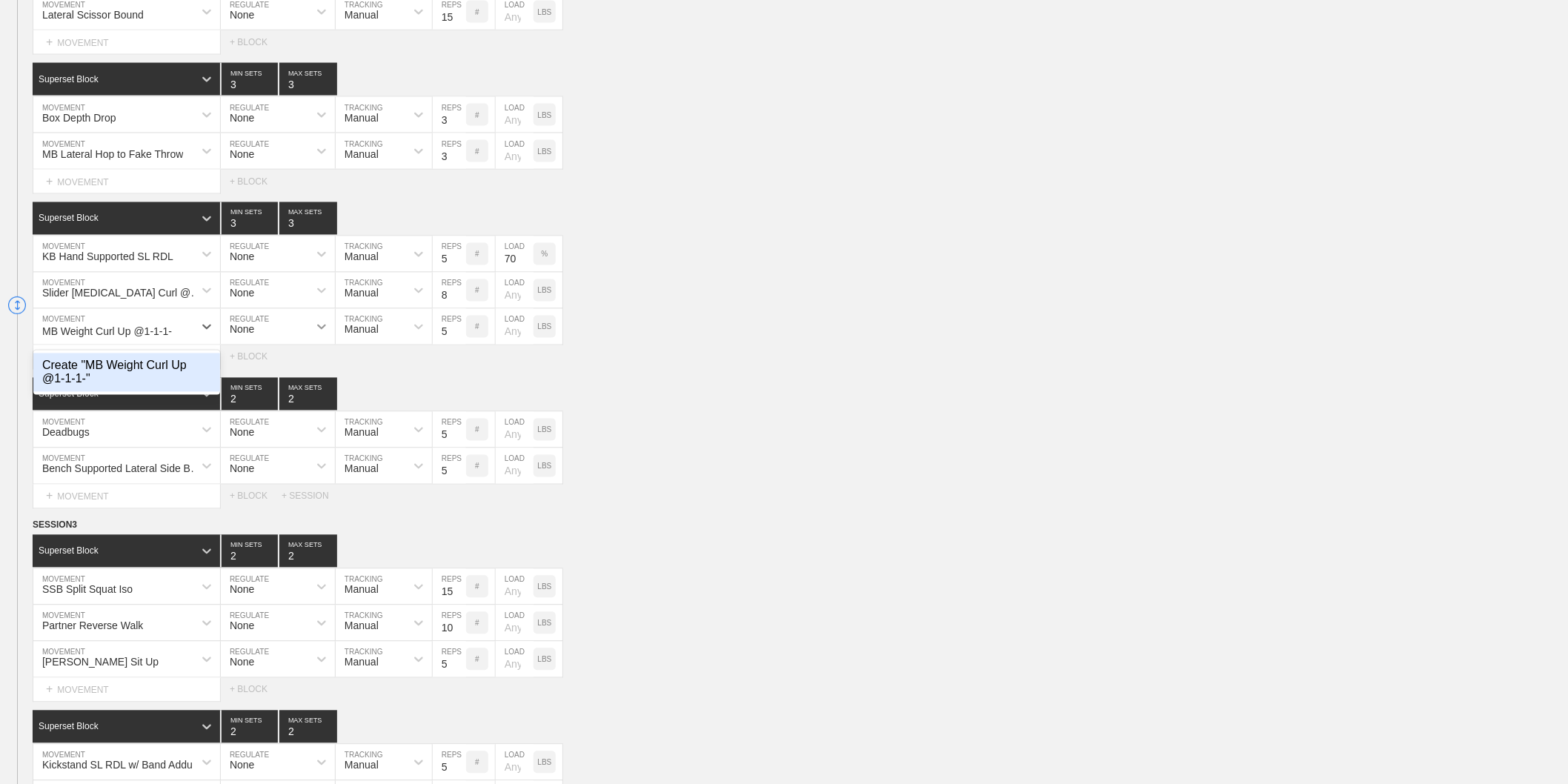
type input "MB Weight Curl Up @1-1-1-3"
click at [150, 386] on div "Create "MB Weight Curl Up @1-1-1-3"" at bounding box center [127, 372] width 186 height 38
click at [446, 344] on input "5" at bounding box center [449, 327] width 33 height 35
type input "8"
click at [661, 273] on div "KB Hand Supported SL RDL MOVEMENT None REGULATE Manual TRACKING 5 REPS # 70 LOA…" at bounding box center [784, 254] width 1568 height 36
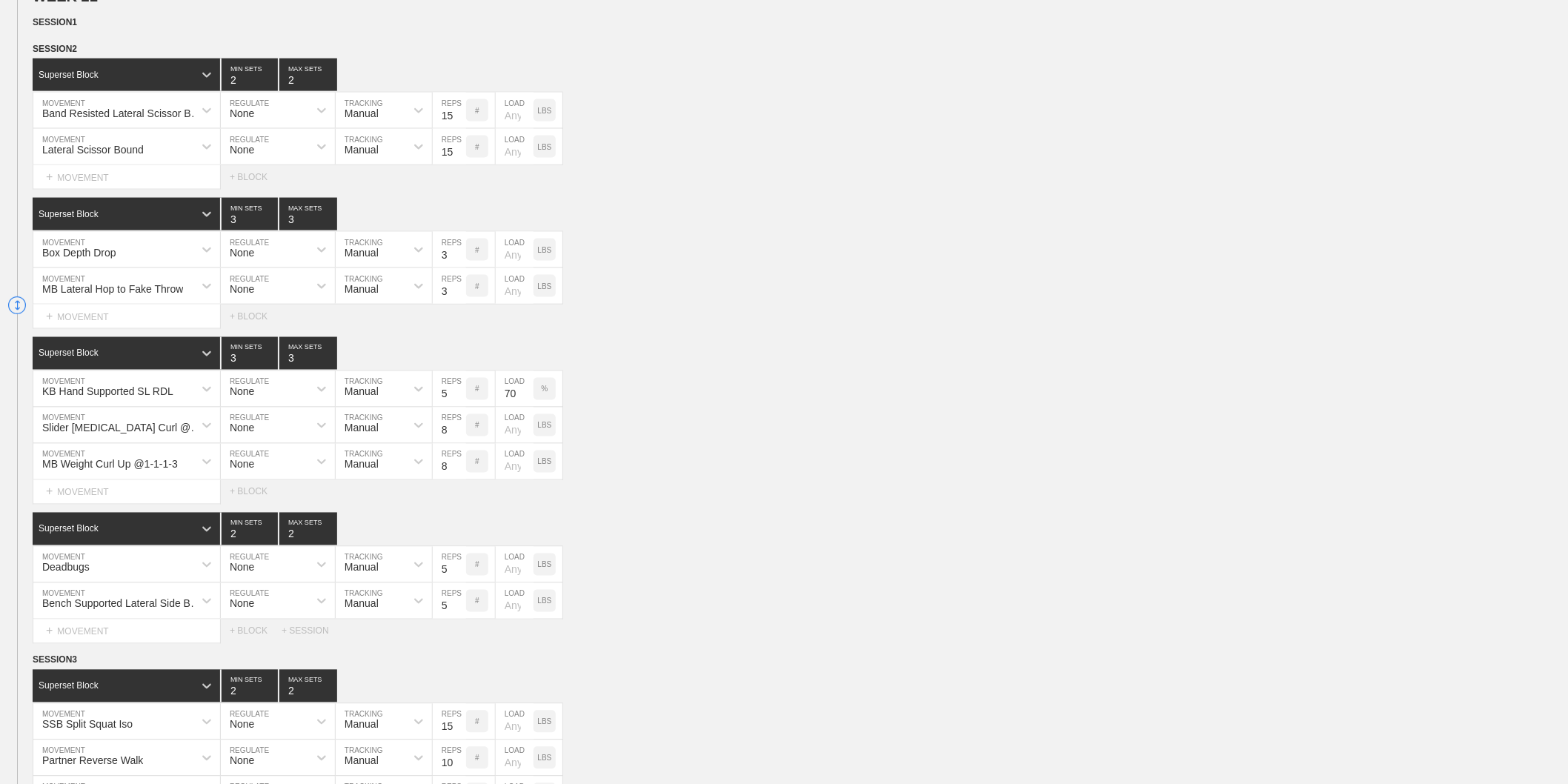
scroll to position [823, 0]
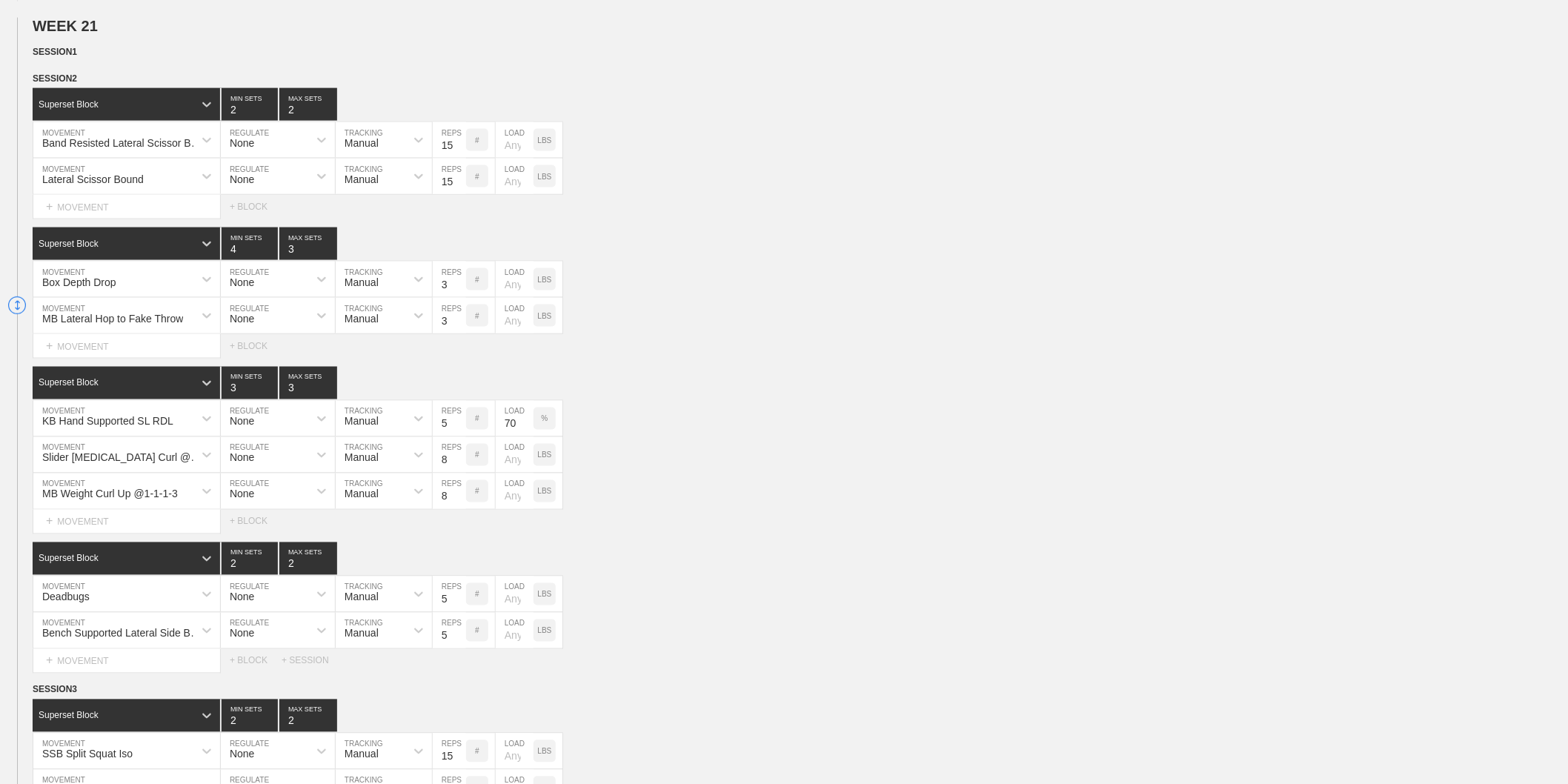
type input "4"
click at [267, 260] on input "4" at bounding box center [249, 243] width 56 height 32
type input "4"
click at [327, 258] on input "4" at bounding box center [308, 243] width 58 height 32
drag, startPoint x: 664, startPoint y: 393, endPoint x: 654, endPoint y: 371, distance: 24.2
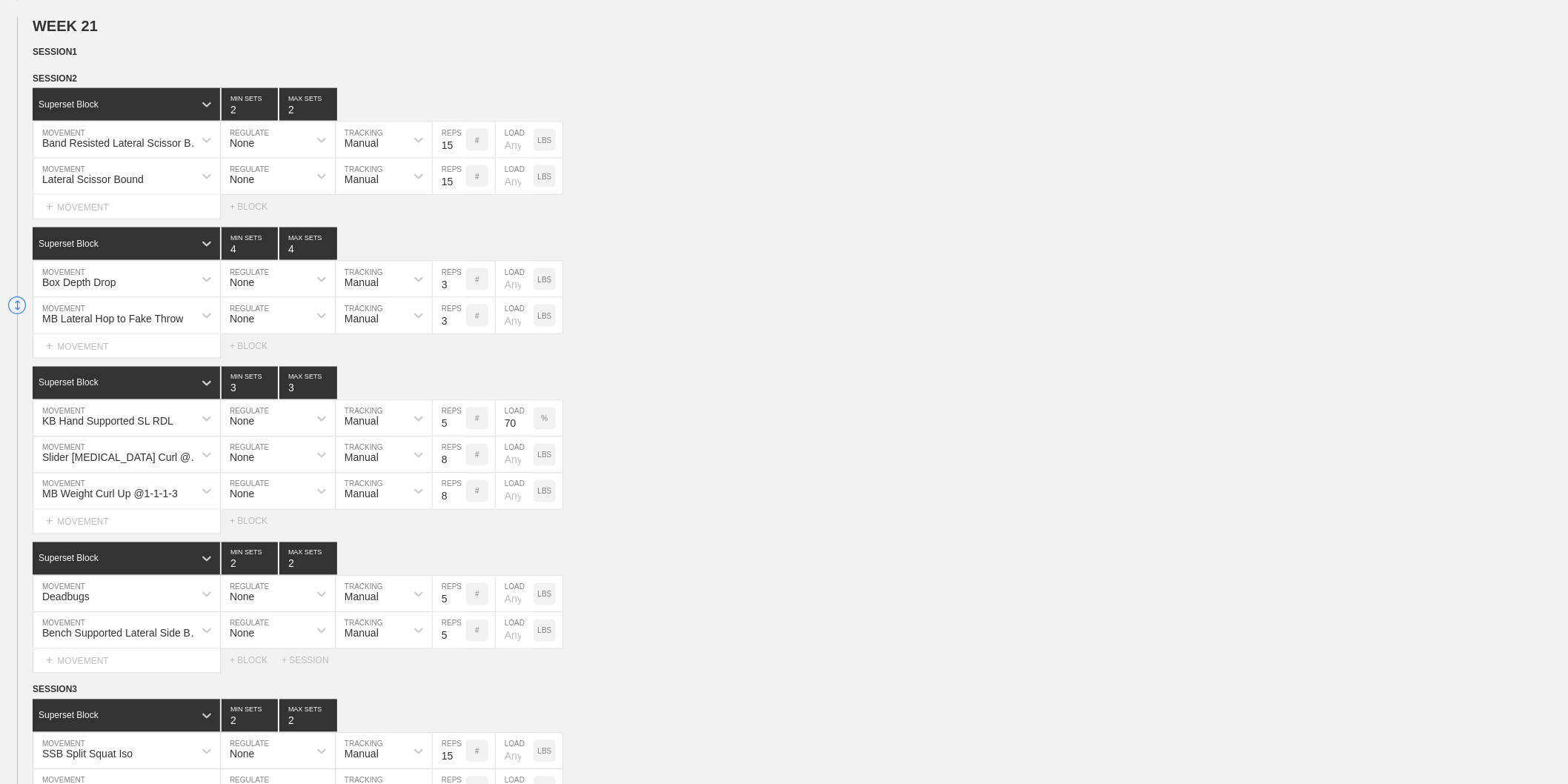
click at [660, 386] on div "Superset Block 3 MIN SETS 3 MAX SETS" at bounding box center [800, 383] width 1536 height 32
click at [316, 19] on div "WEEK 1 WEEK 2 WEEK 3 WEEK 4 WEEK 5 WEEK 6 WEEK 7 WEEK 8 WEEK 9 WEEK 10 WEEK 11 …" at bounding box center [784, 302] width 1568 height 1903
click at [515, 700] on div "SESSION 3" at bounding box center [800, 690] width 1536 height 17
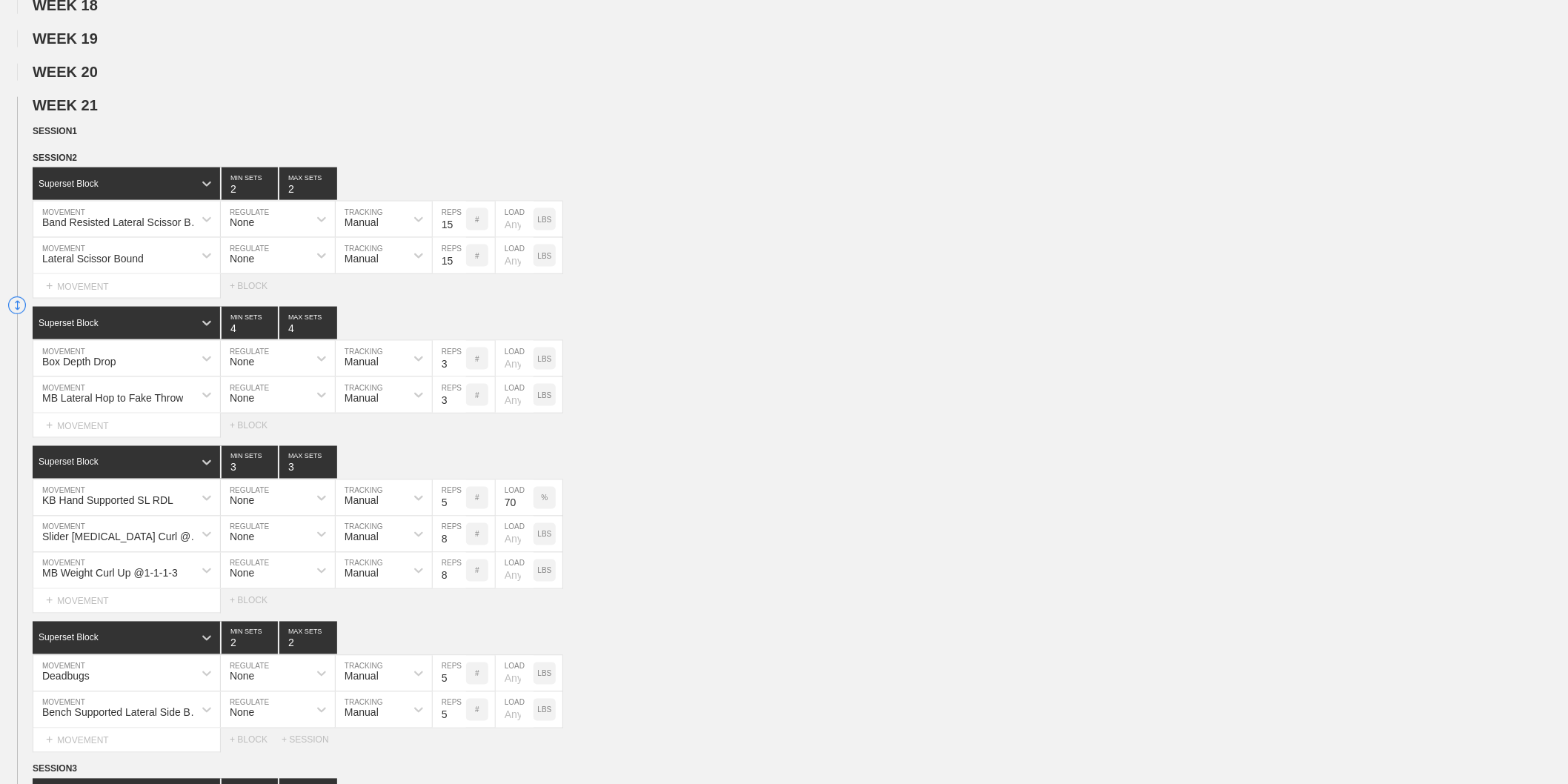
scroll to position [658, 0]
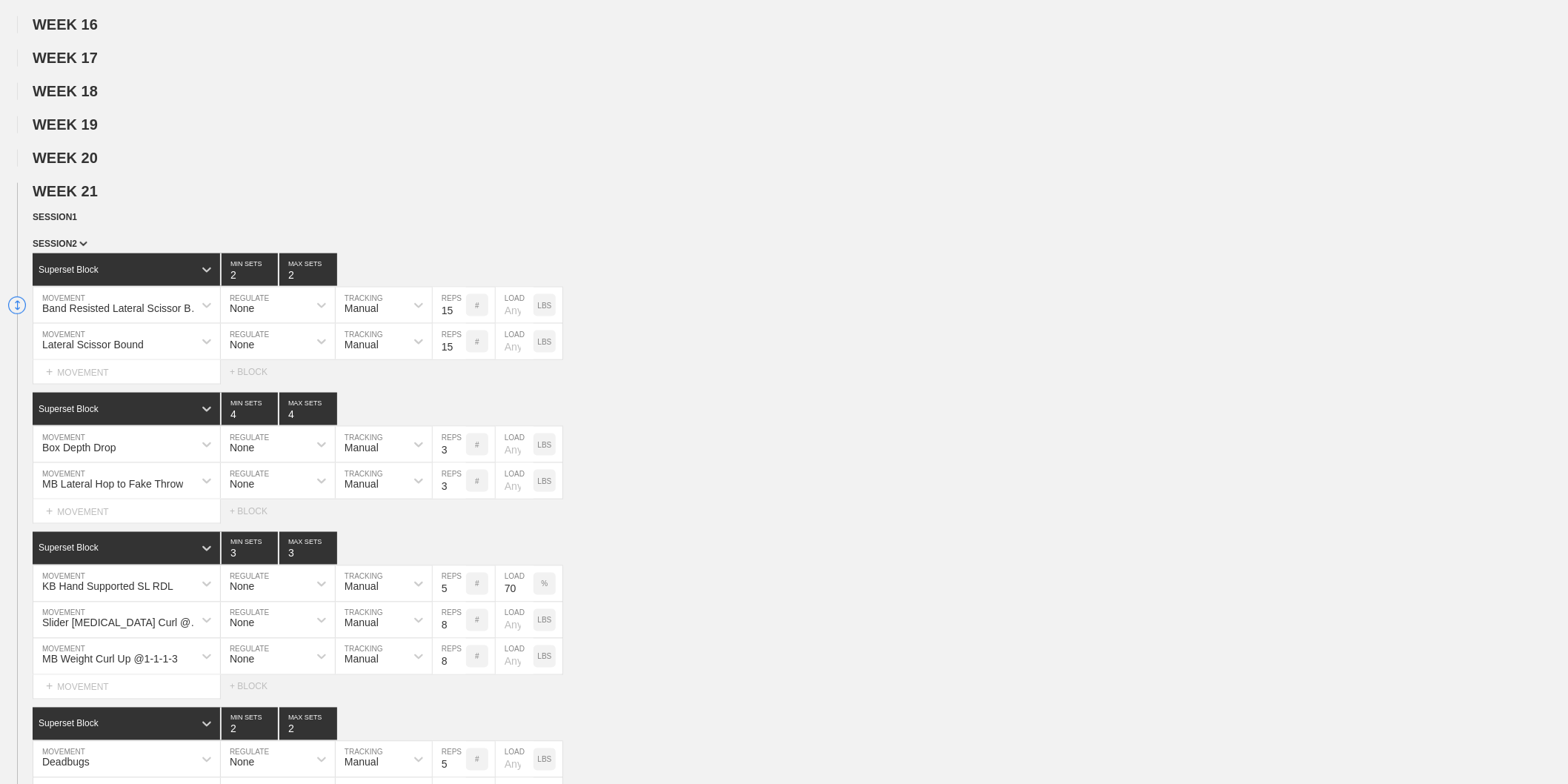
click at [63, 249] on span "SESSION 2" at bounding box center [60, 243] width 55 height 11
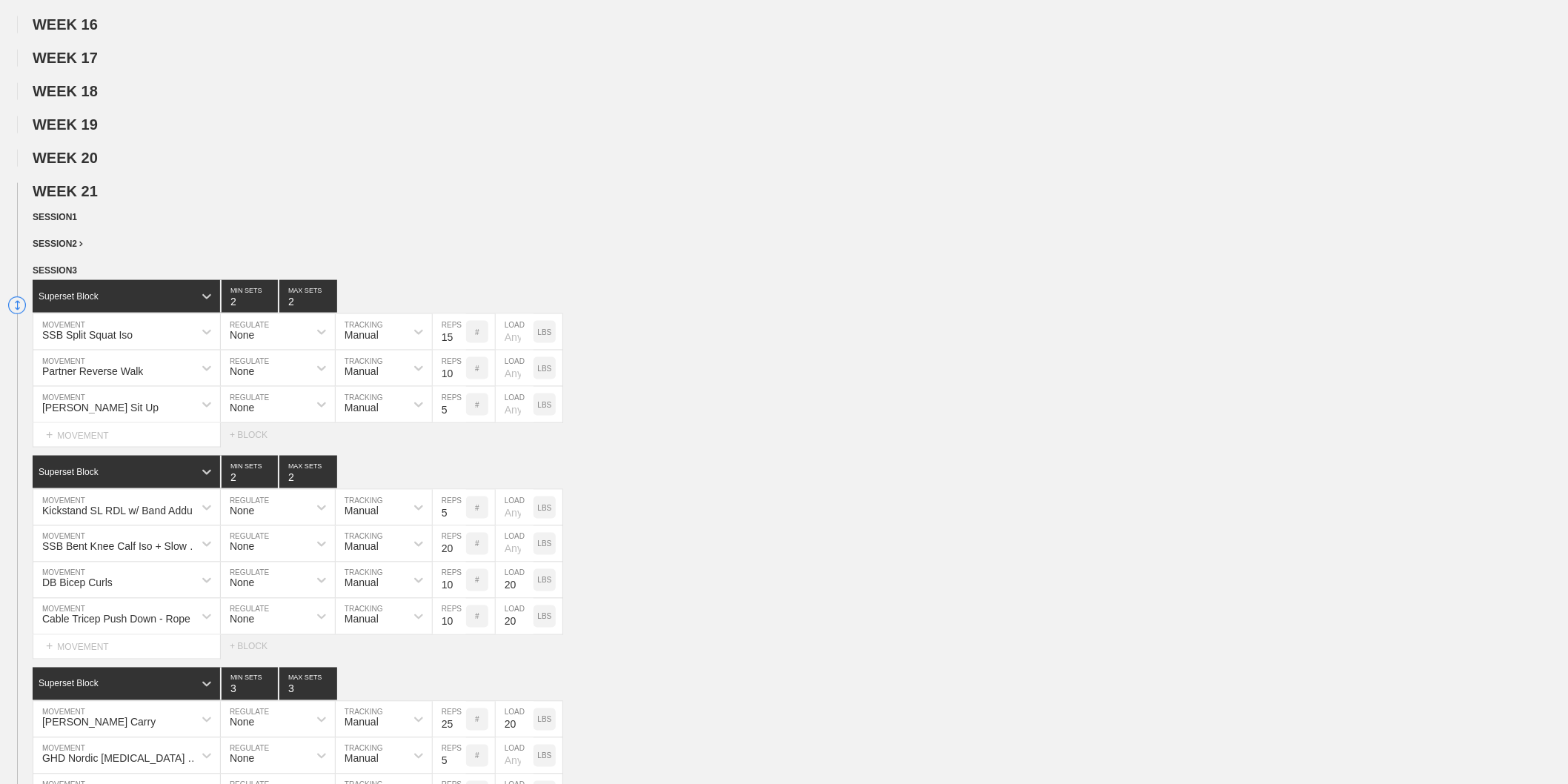
click at [63, 249] on span "SESSION 2" at bounding box center [57, 243] width 50 height 11
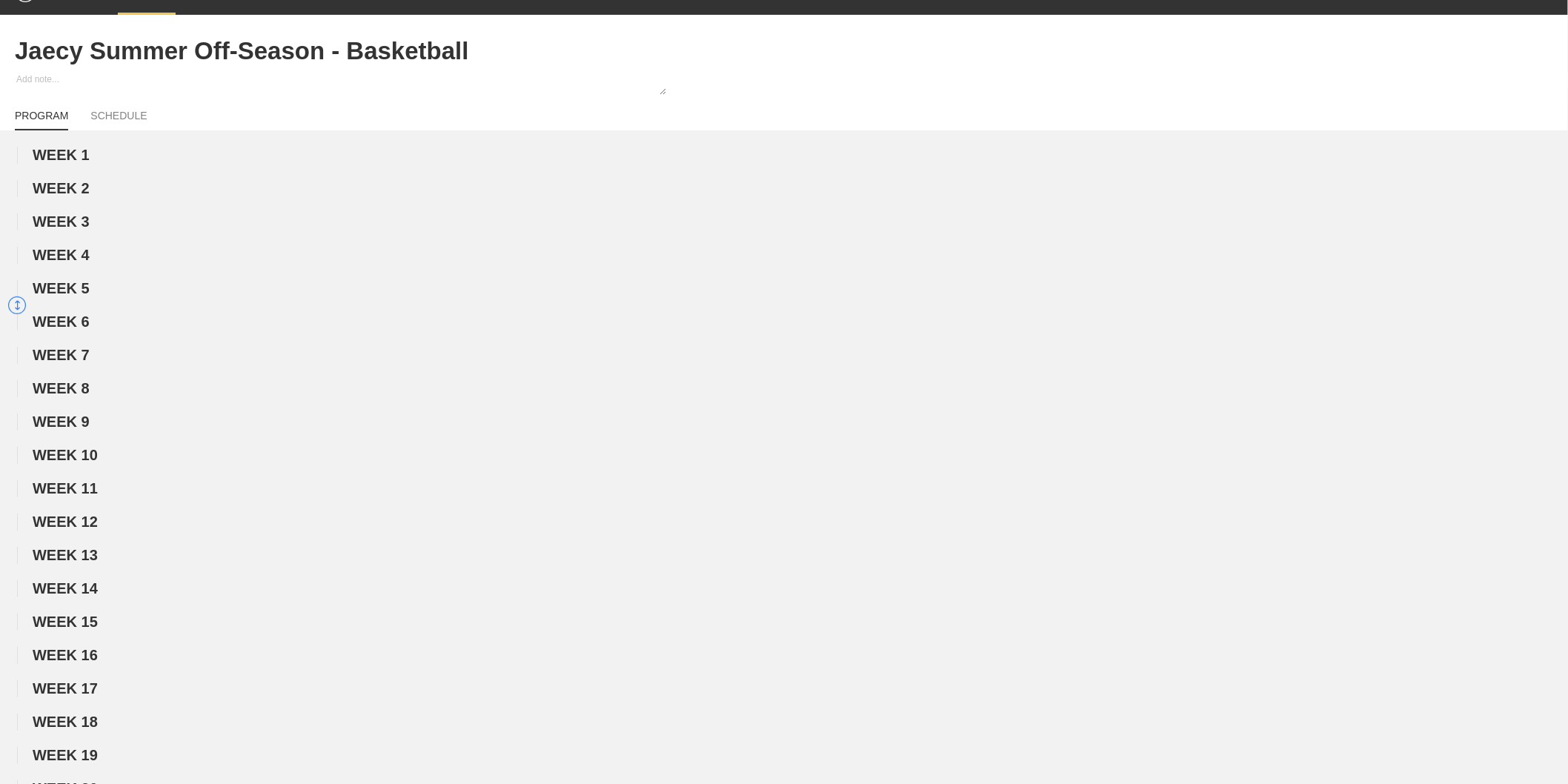
scroll to position [0, 0]
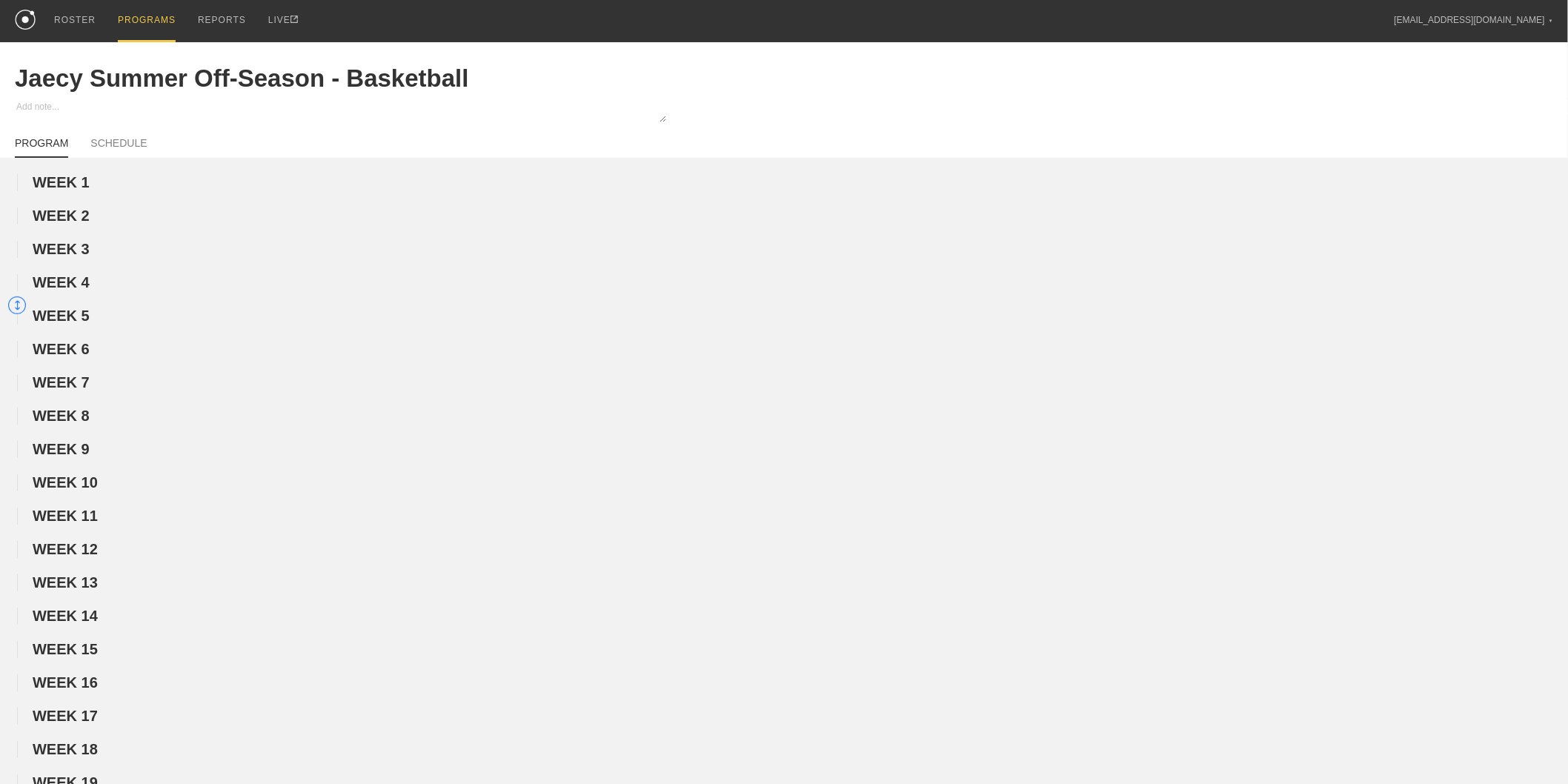
click at [139, 20] on div "PROGRAMS" at bounding box center [146, 21] width 58 height 42
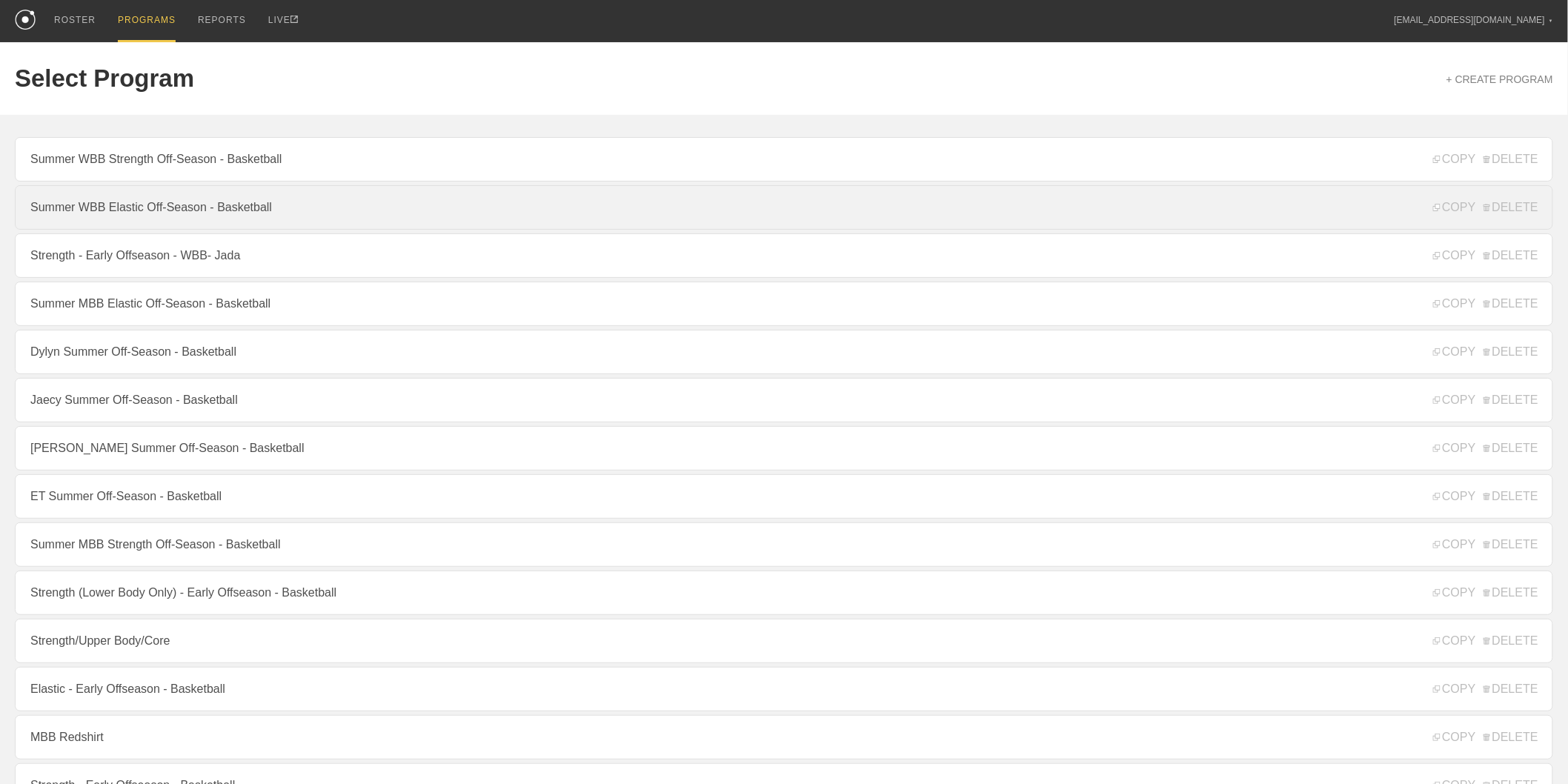
click at [137, 225] on link "Summer WBB Elastic Off-Season - Basketball" at bounding box center [784, 207] width 1539 height 44
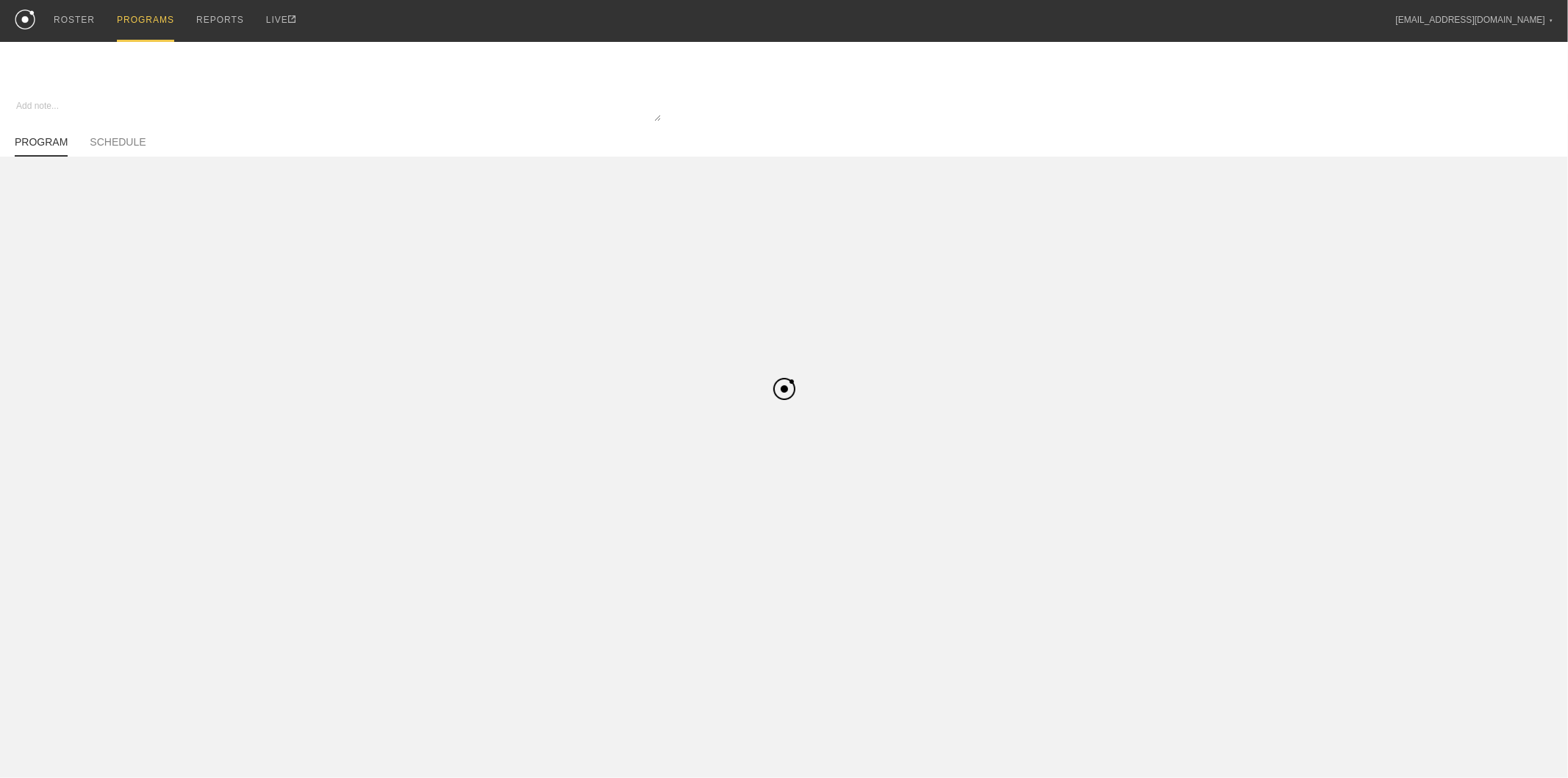
type textarea "x"
type input "Summer WBB Elastic Off-Season - Basketball"
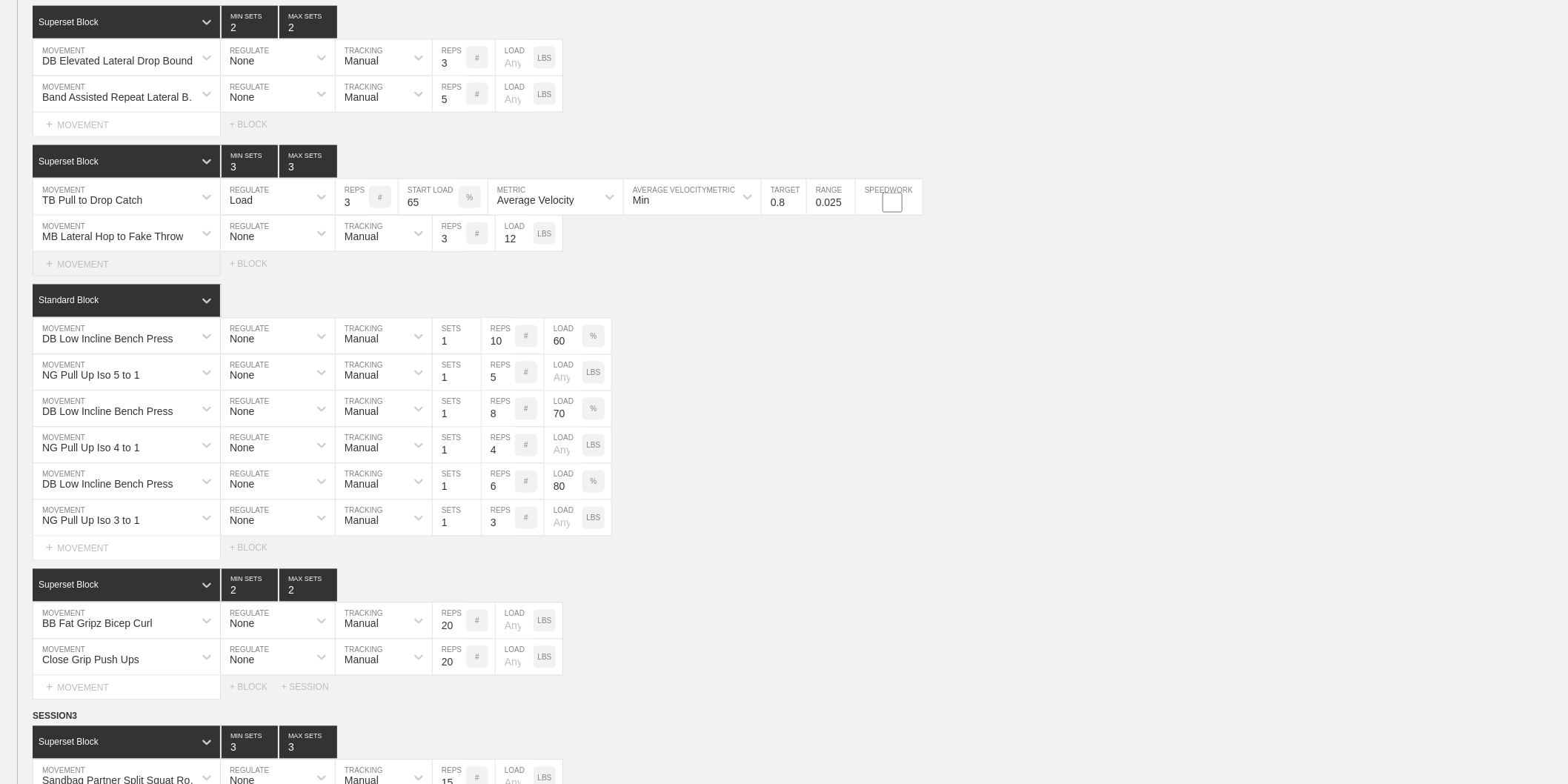
scroll to position [823, 0]
